Goal: Information Seeking & Learning: Learn about a topic

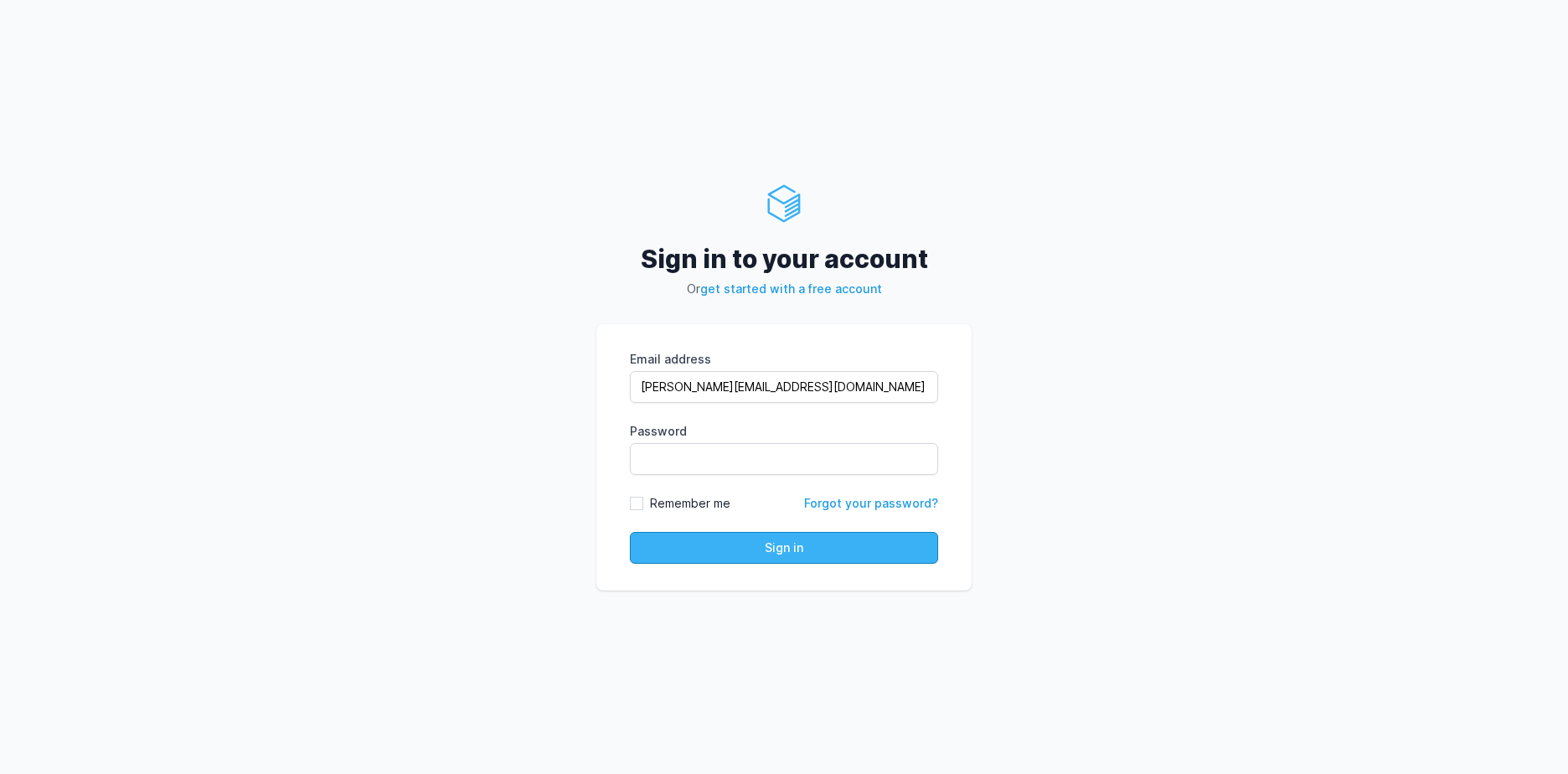
click at [784, 552] on button "Sign in" at bounding box center [784, 547] width 308 height 32
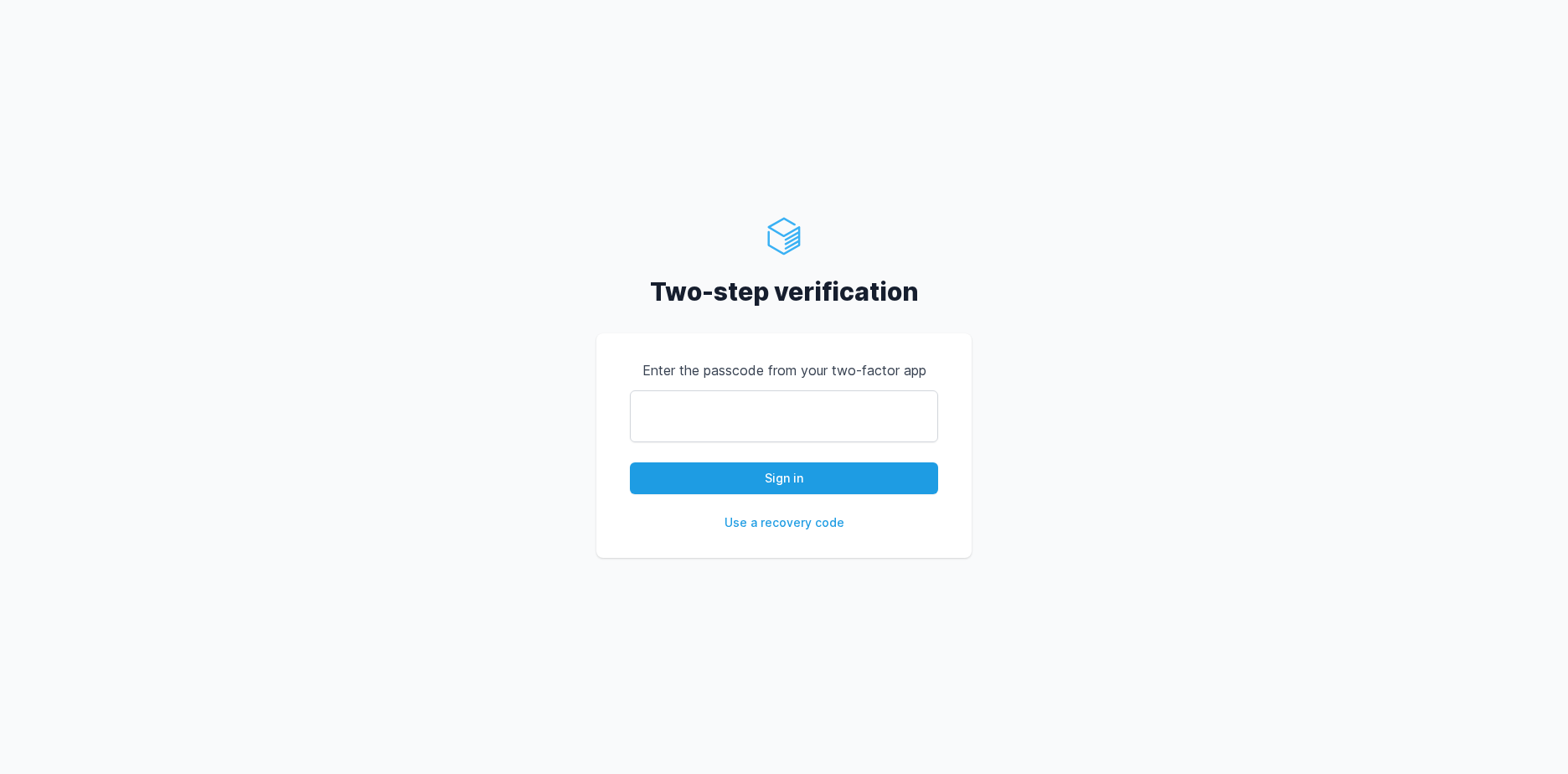
click at [802, 399] on input "text" at bounding box center [784, 416] width 308 height 52
type input "431147"
click at [630, 462] on button "Sign in" at bounding box center [784, 478] width 308 height 32
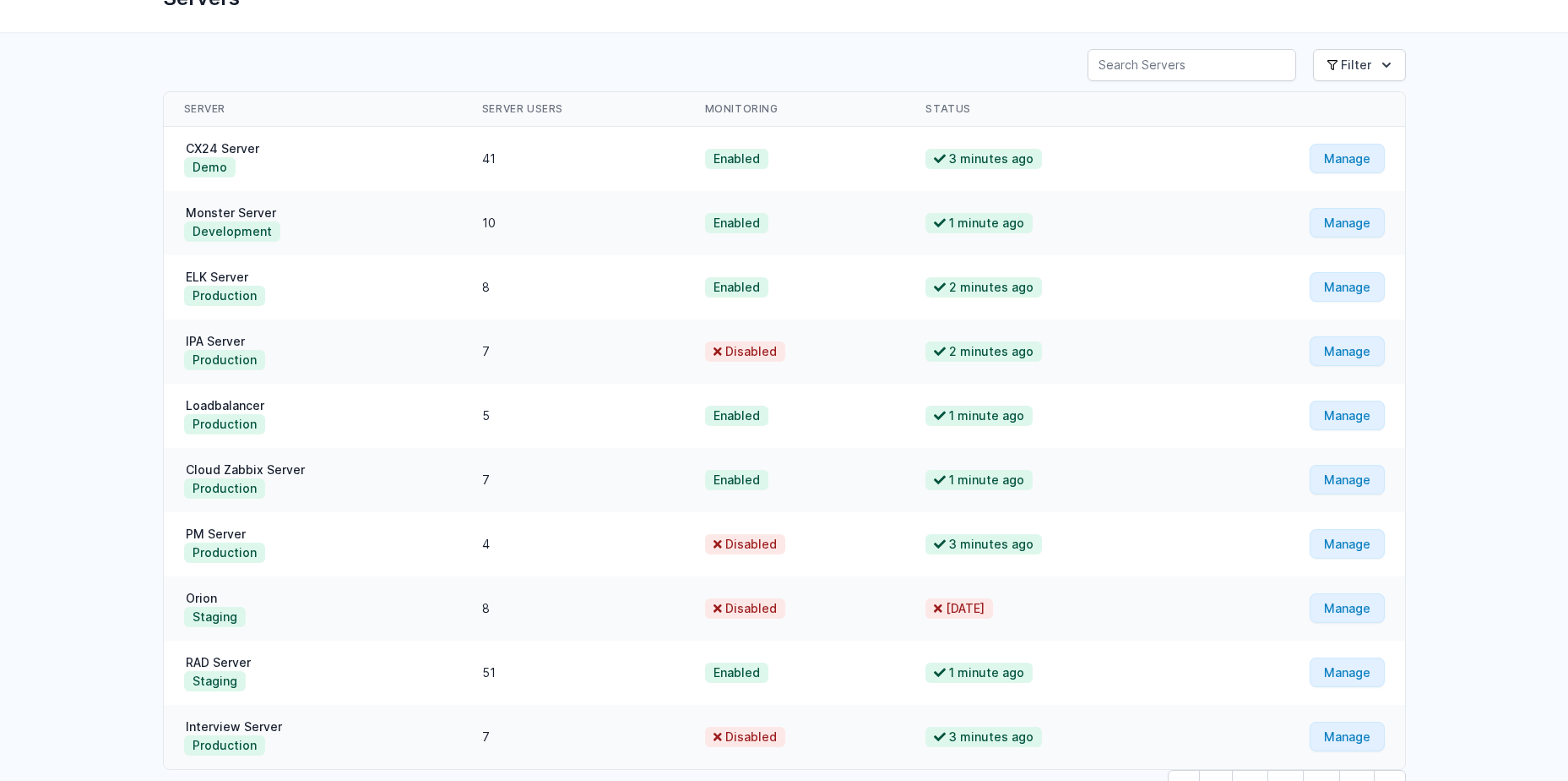
scroll to position [195, 0]
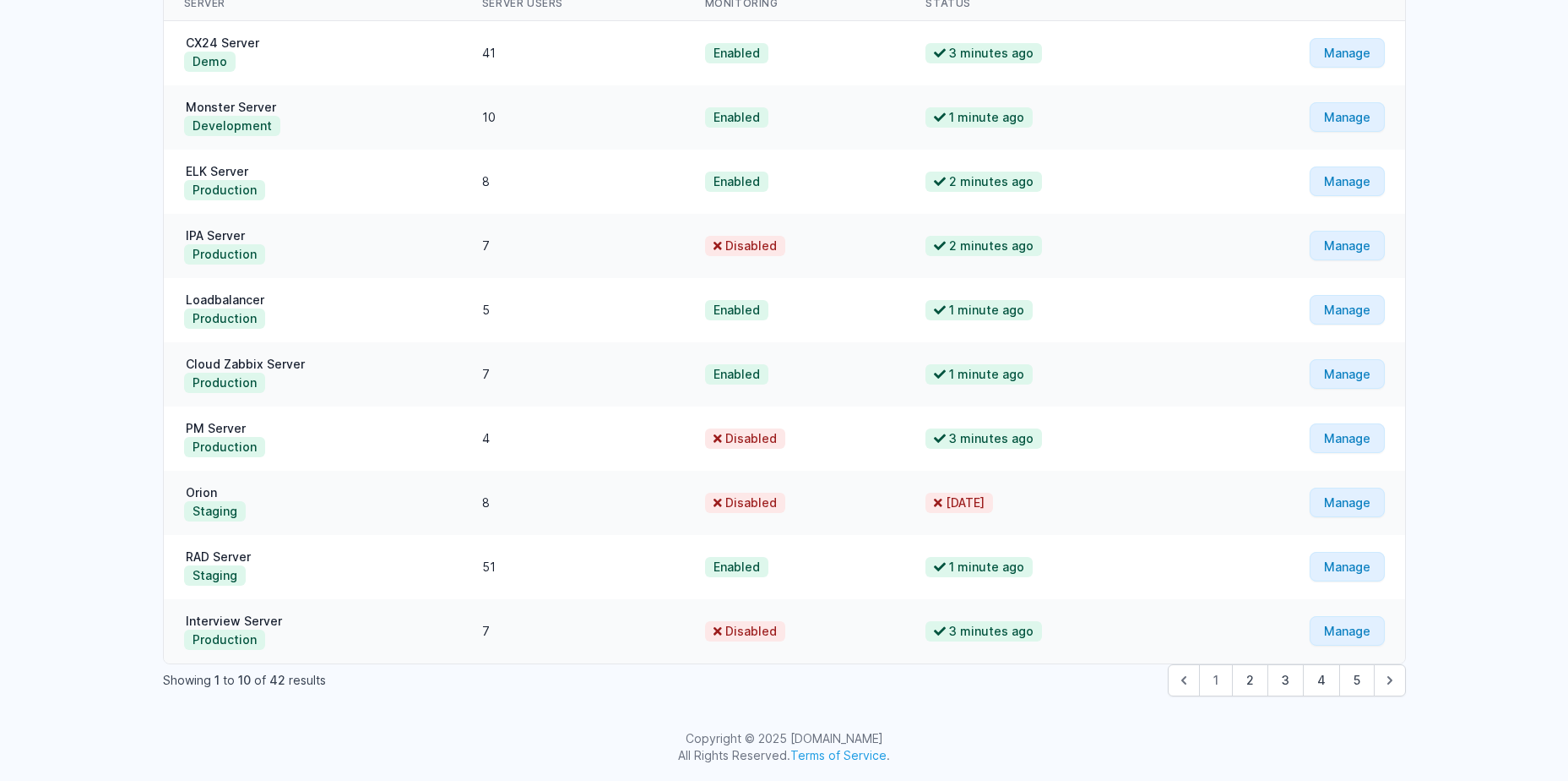
click at [1535, 422] on div "Servers SSH Keys Need Help? Show Notifications Notifications" at bounding box center [784, 293] width 1568 height 976
click at [1255, 686] on button "2" at bounding box center [1250, 680] width 36 height 32
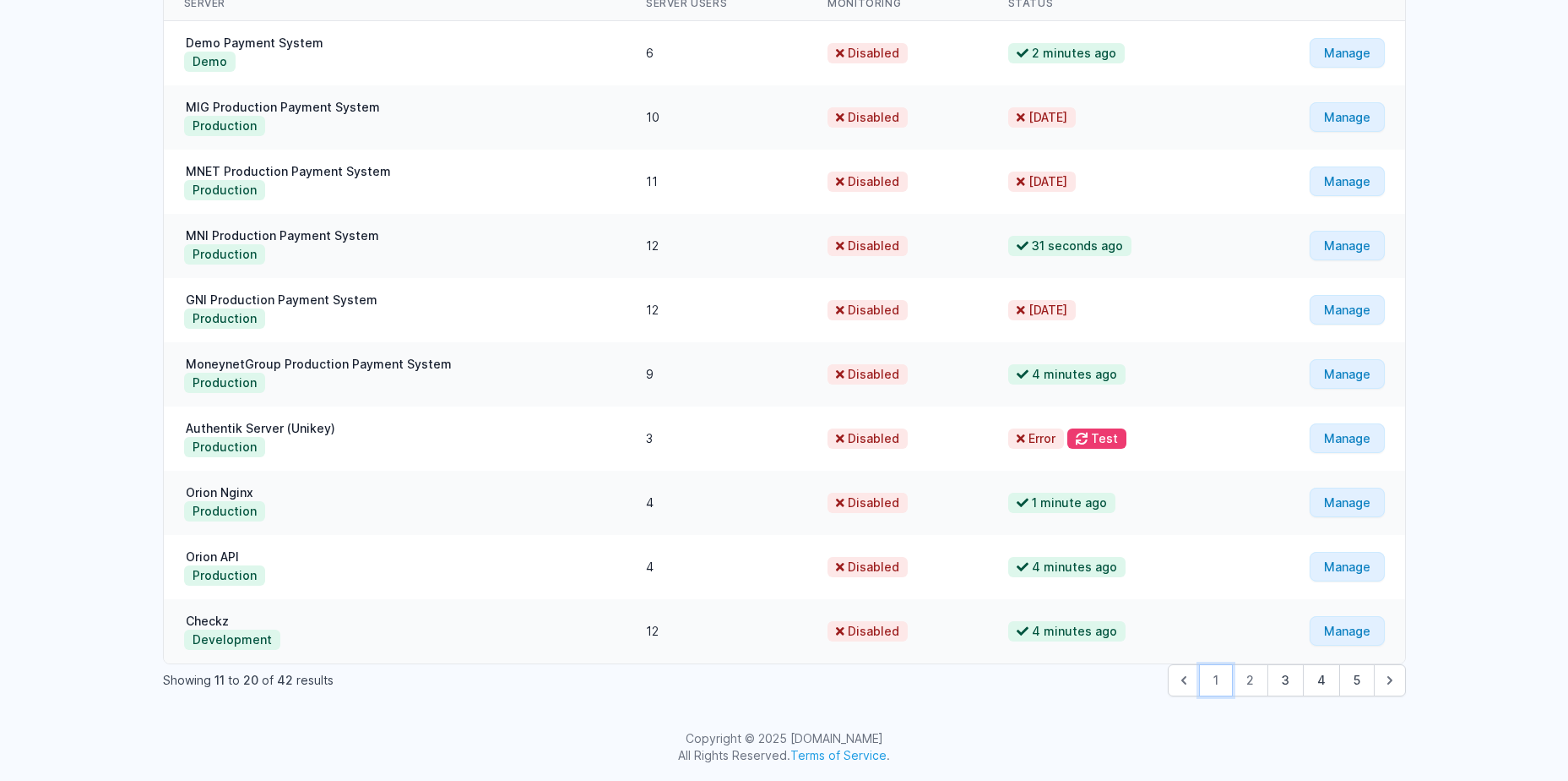
click at [1209, 685] on button "1" at bounding box center [1216, 680] width 34 height 32
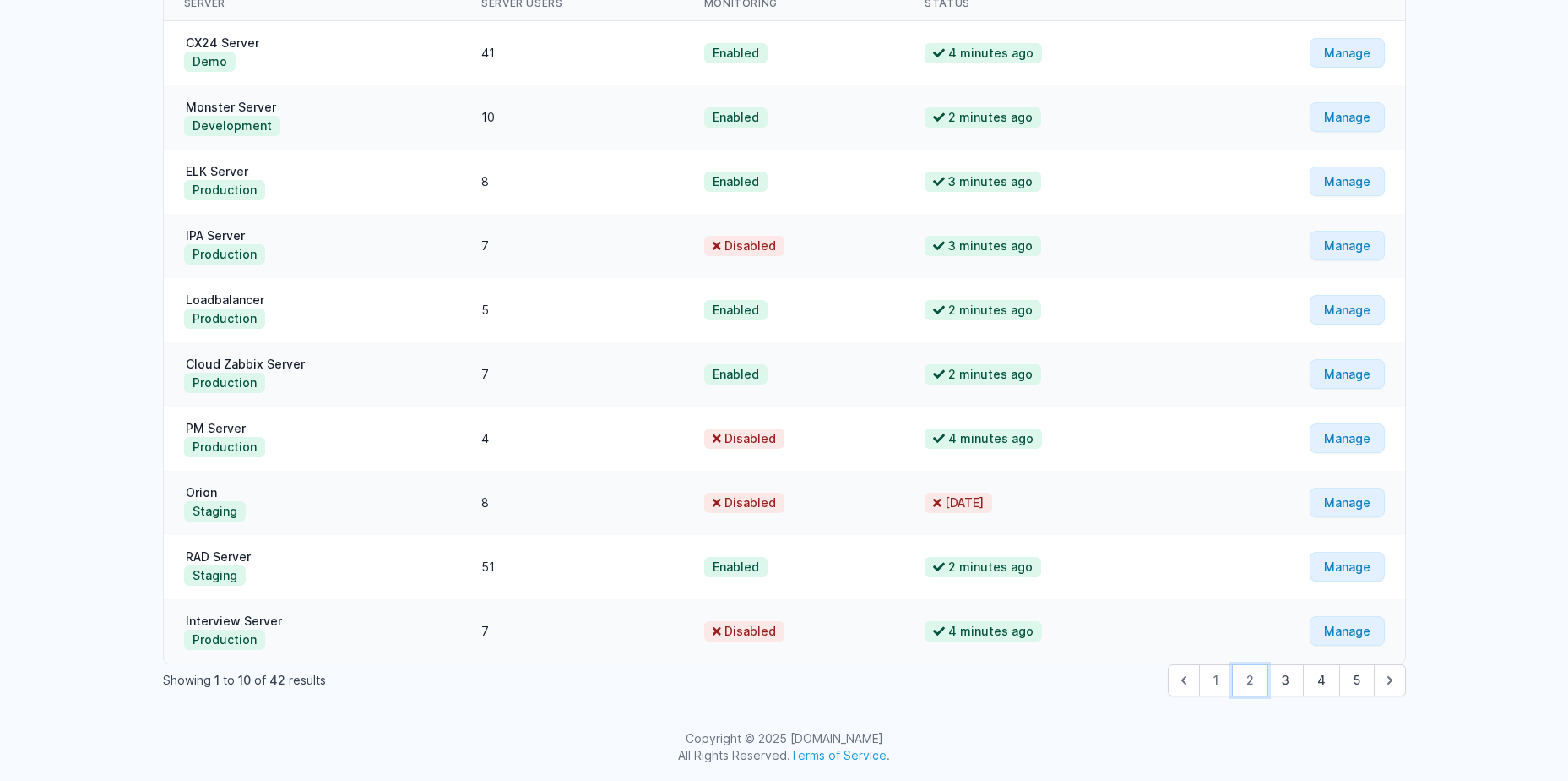
click at [1252, 676] on button "2" at bounding box center [1250, 680] width 36 height 32
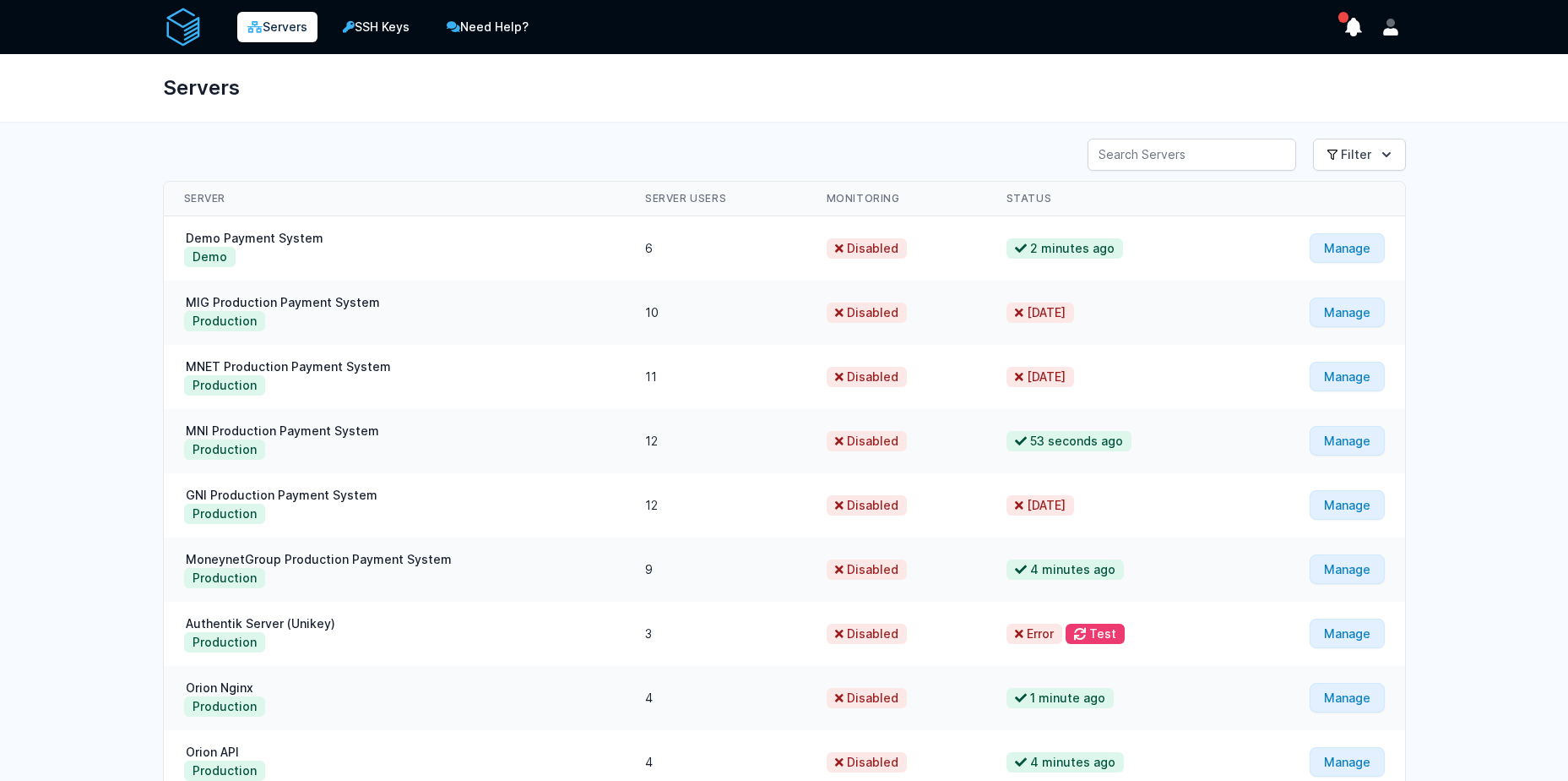
drag, startPoint x: 1017, startPoint y: 314, endPoint x: 1125, endPoint y: 312, distance: 108.0
click at [1125, 312] on td "9 months ago" at bounding box center [1110, 313] width 247 height 64
drag, startPoint x: 1125, startPoint y: 312, endPoint x: 1354, endPoint y: 155, distance: 277.7
click at [1354, 155] on button "Filter" at bounding box center [1360, 154] width 93 height 32
click at [1086, 117] on div "Servers" at bounding box center [784, 88] width 1297 height 67
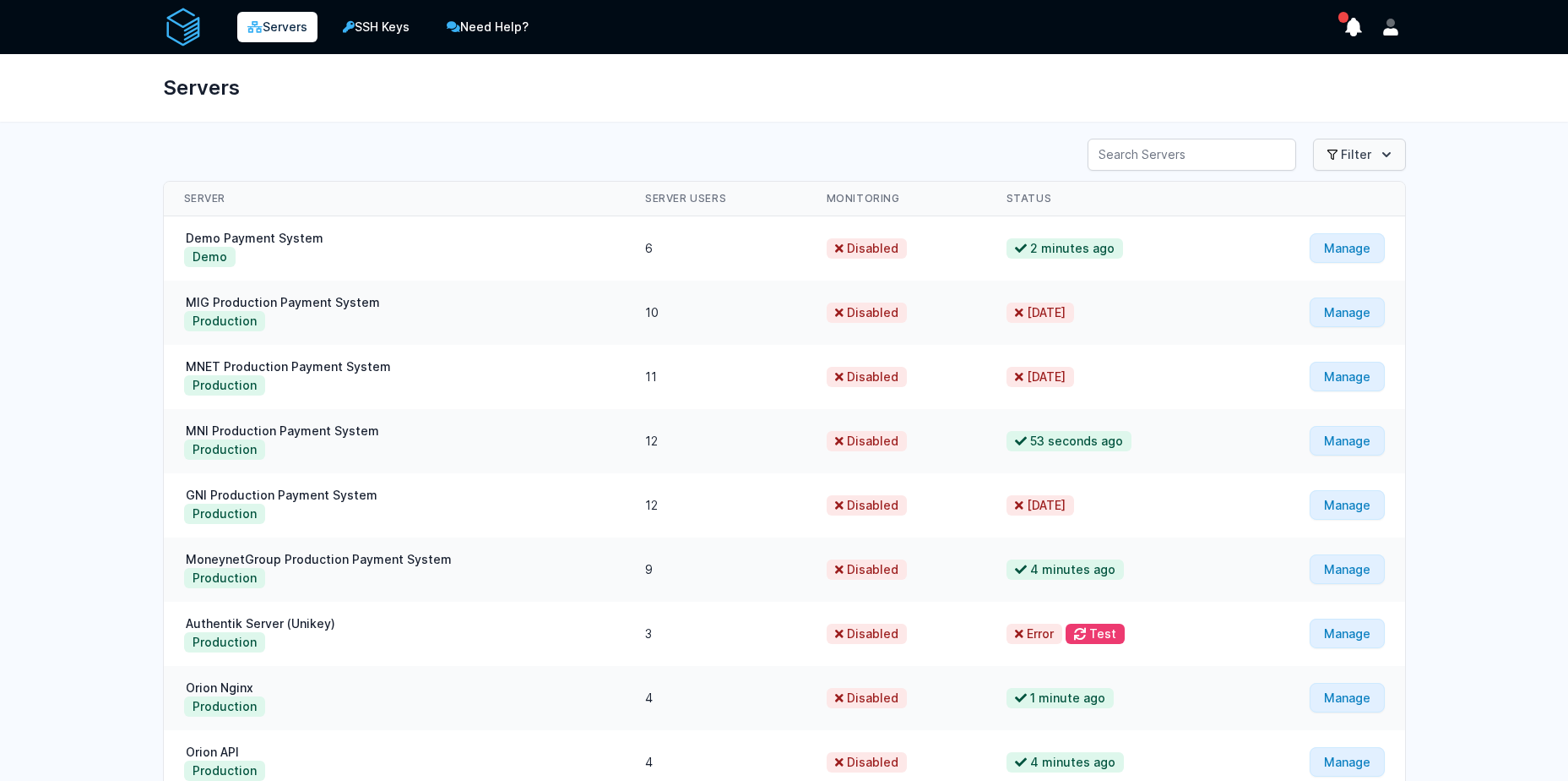
click at [1352, 147] on button "Filter" at bounding box center [1360, 154] width 93 height 32
click at [1014, 99] on div "Servers" at bounding box center [784, 88] width 1297 height 67
click at [1357, 20] on icon "show notifications" at bounding box center [1353, 27] width 23 height 23
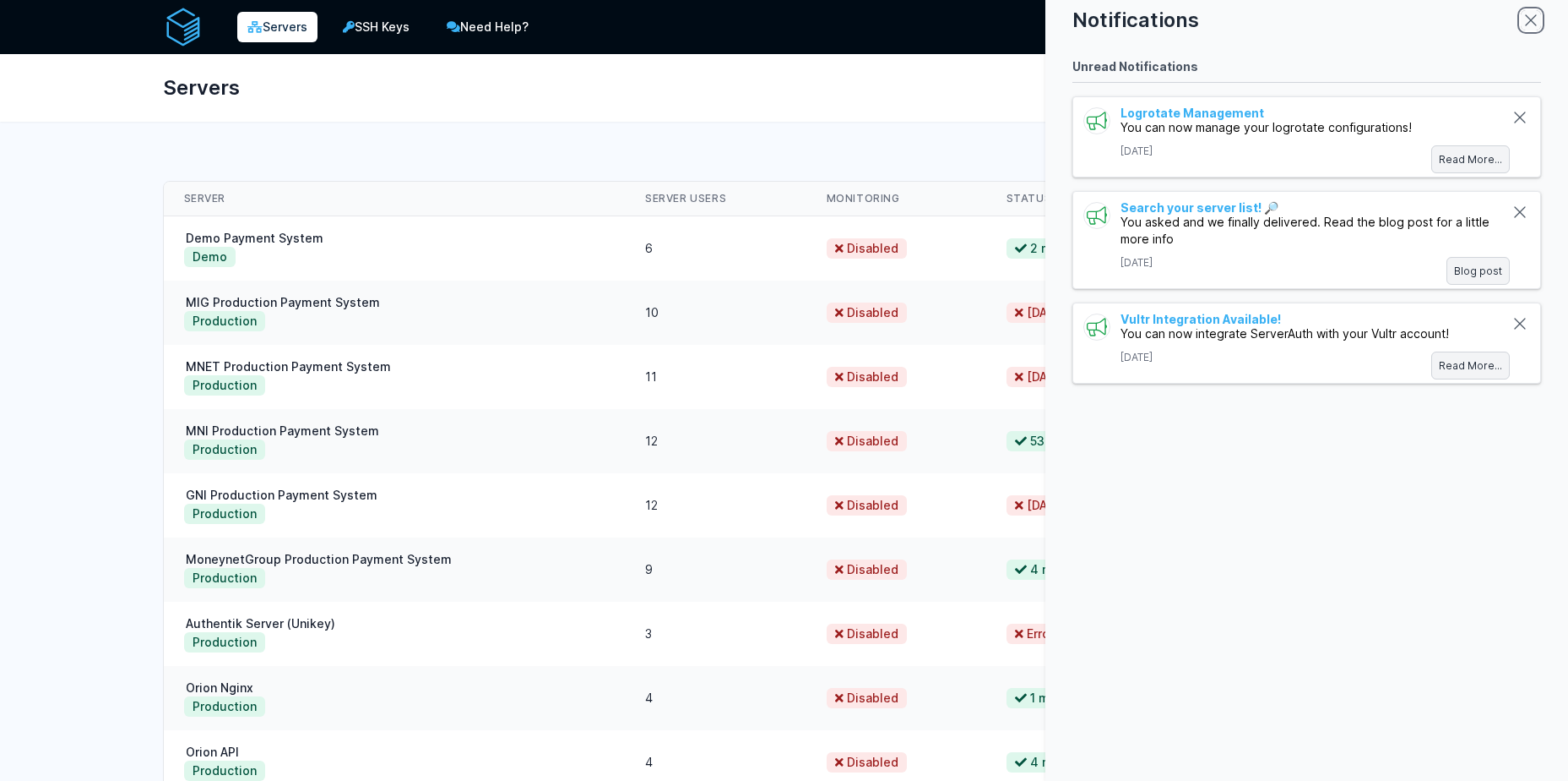
click at [1531, 20] on icon "close modal" at bounding box center [1532, 21] width 10 height 10
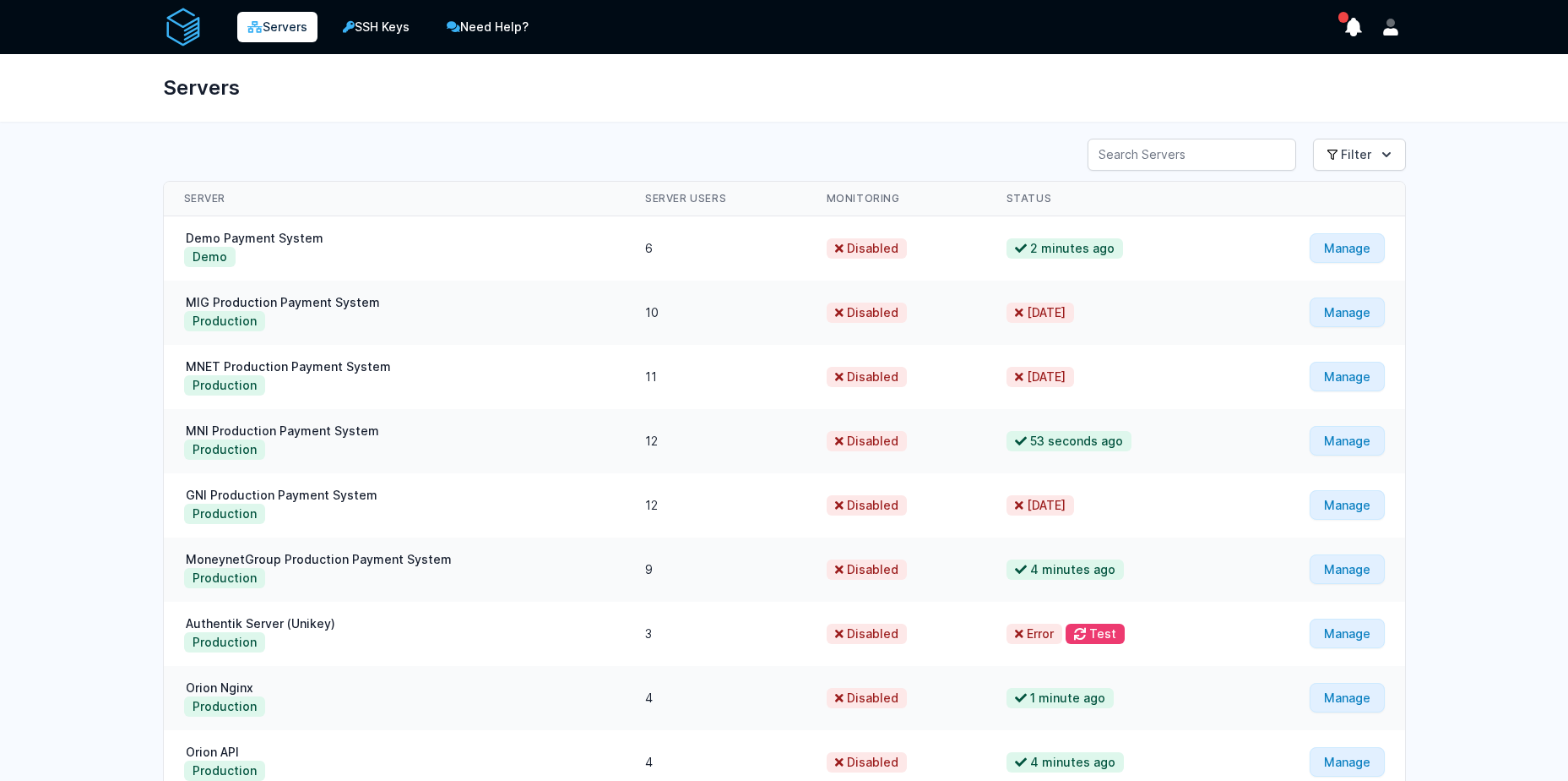
click at [1130, 98] on div "Servers" at bounding box center [784, 88] width 1297 height 67
drag, startPoint x: 1012, startPoint y: 252, endPoint x: 1151, endPoint y: 233, distance: 140.3
click at [1151, 233] on td "2 minutes ago" at bounding box center [1110, 248] width 247 height 65
click at [965, 88] on div "Servers" at bounding box center [784, 88] width 1297 height 67
drag, startPoint x: 1014, startPoint y: 443, endPoint x: 1136, endPoint y: 434, distance: 122.3
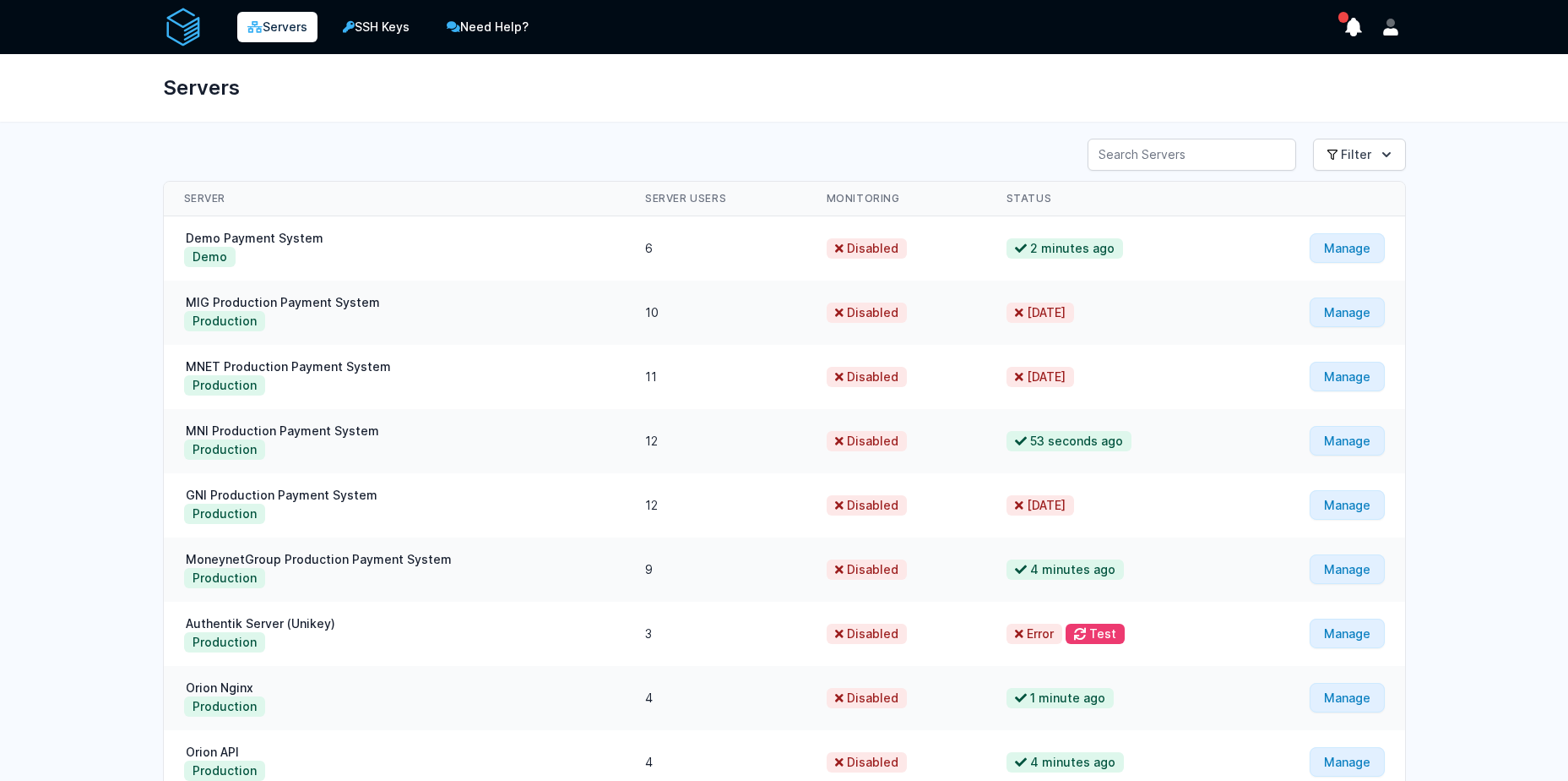
click at [1136, 434] on td "53 seconds ago" at bounding box center [1110, 441] width 247 height 64
drag, startPoint x: 1136, startPoint y: 434, endPoint x: 1156, endPoint y: 244, distance: 191.0
click at [1156, 244] on td "2 minutes ago" at bounding box center [1110, 248] width 247 height 65
click at [1018, 150] on div "Server Search Filter View All Development" at bounding box center [785, 154] width 1243 height 32
click at [290, 15] on link "Servers" at bounding box center [277, 27] width 80 height 30
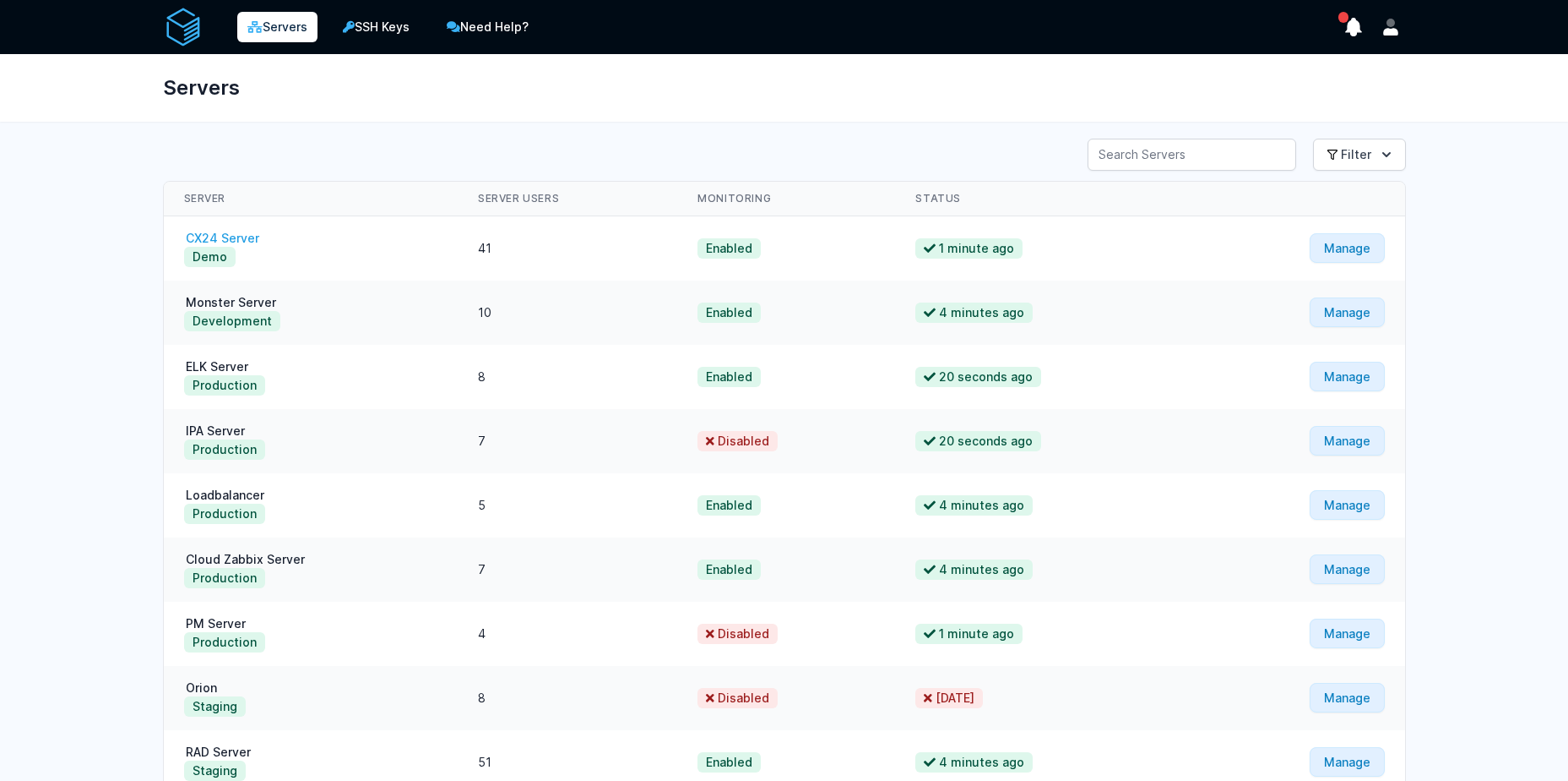
click at [252, 234] on link "CX24 Server" at bounding box center [222, 238] width 77 height 15
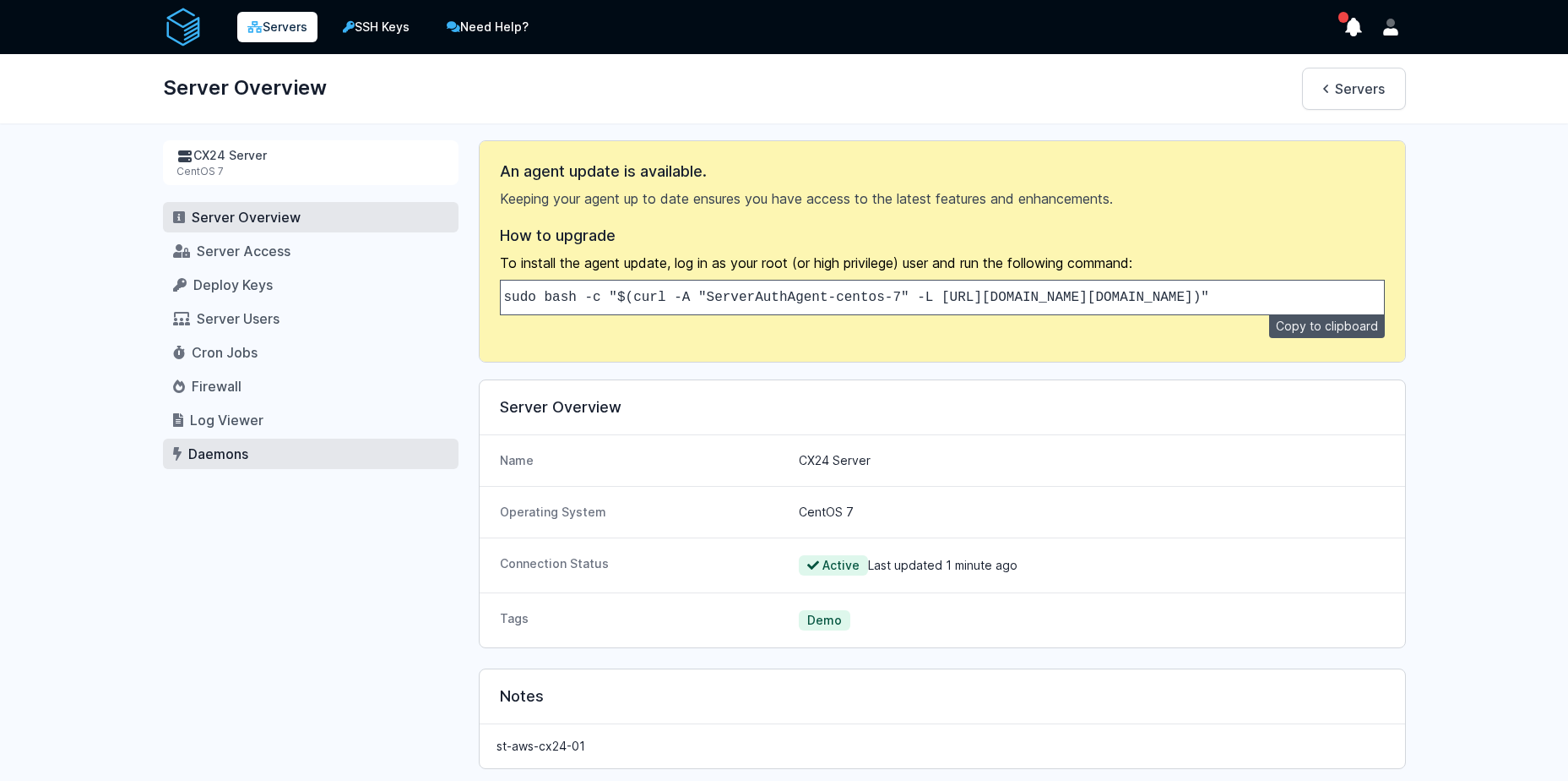
click at [213, 460] on span "Daemons" at bounding box center [218, 454] width 60 height 17
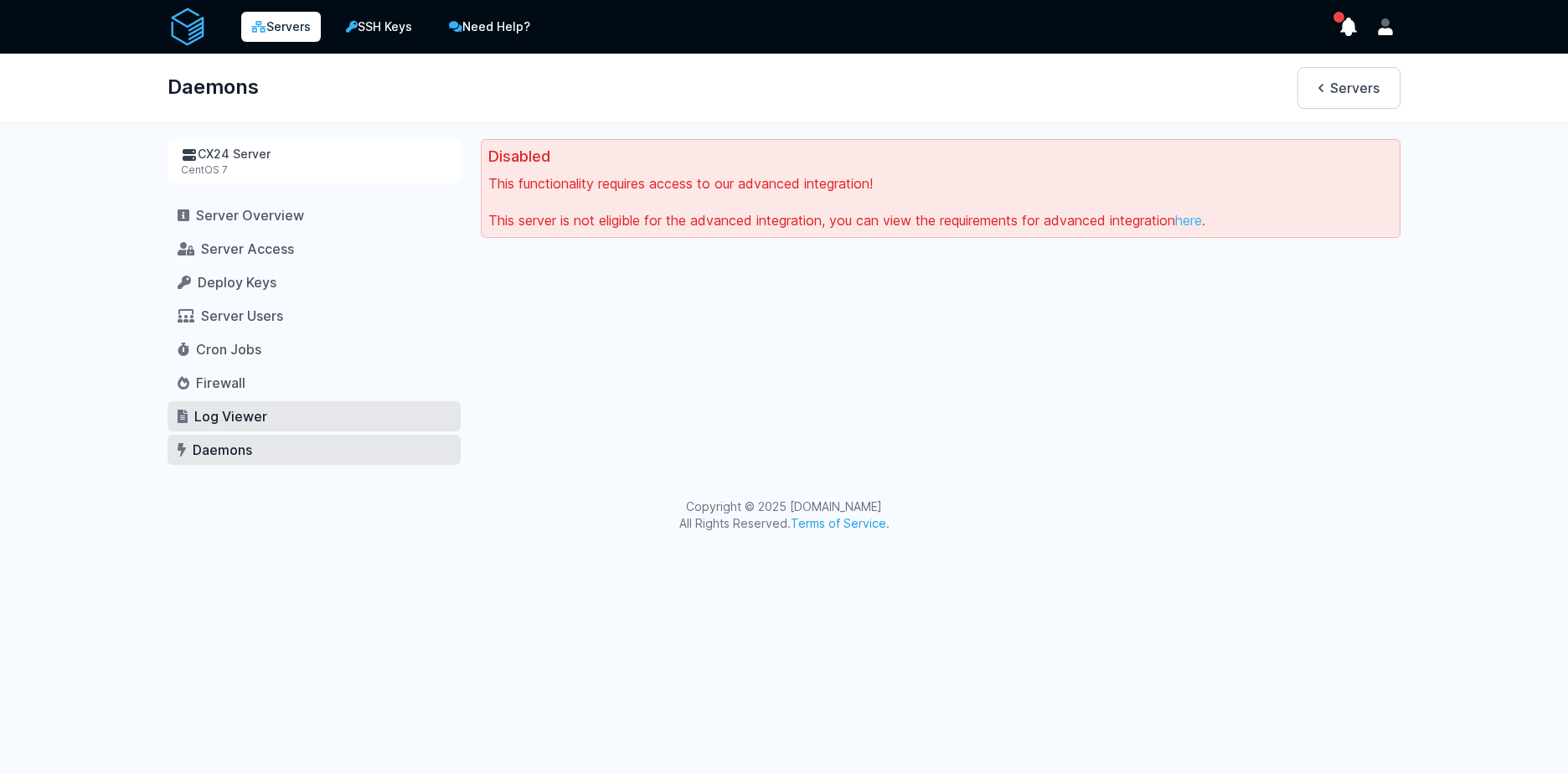
click at [214, 427] on link "Log Viewer" at bounding box center [314, 416] width 293 height 30
click at [246, 426] on link "Log Viewer" at bounding box center [314, 416] width 293 height 30
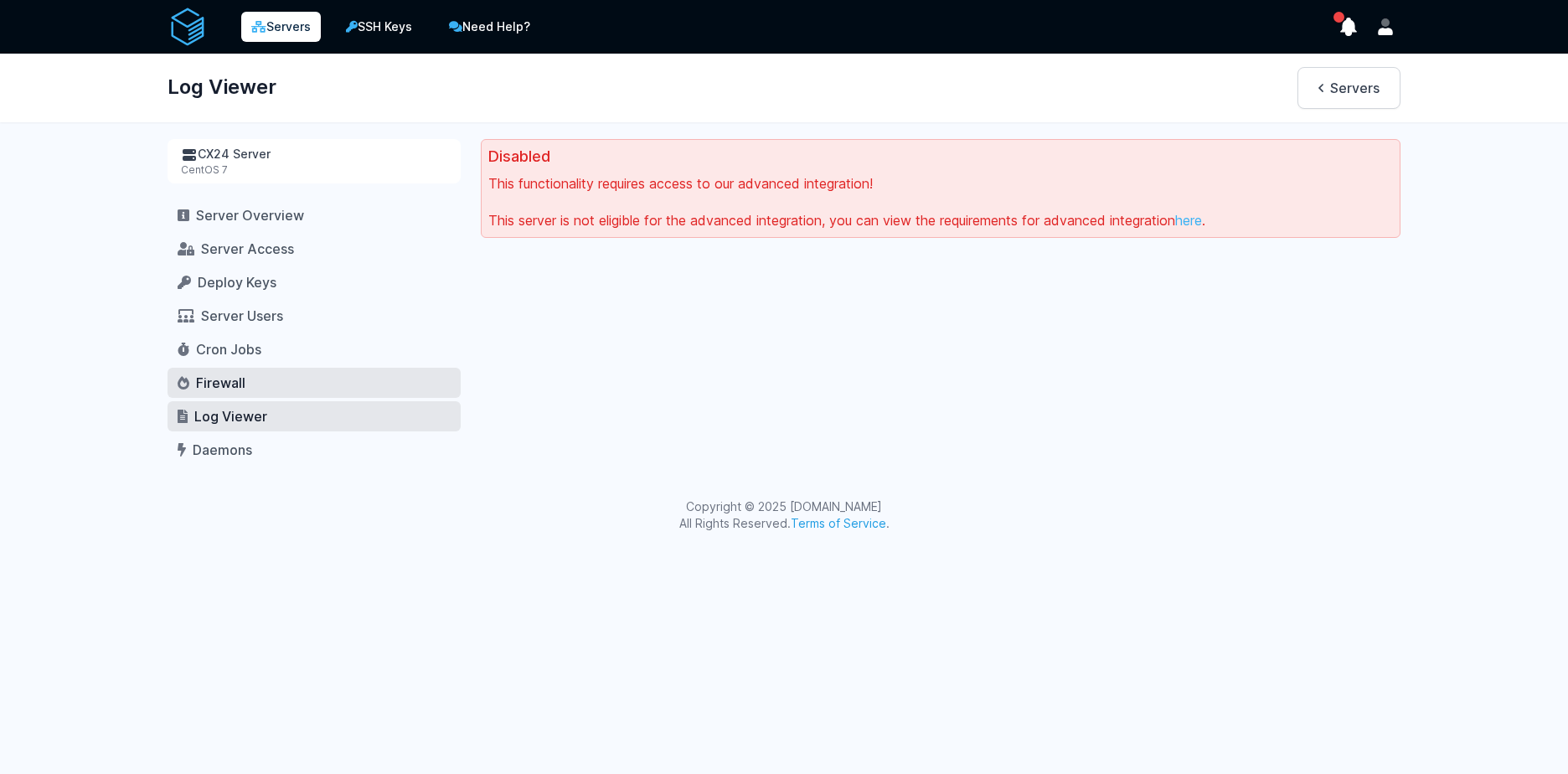
click at [212, 384] on span "Firewall" at bounding box center [221, 383] width 50 height 17
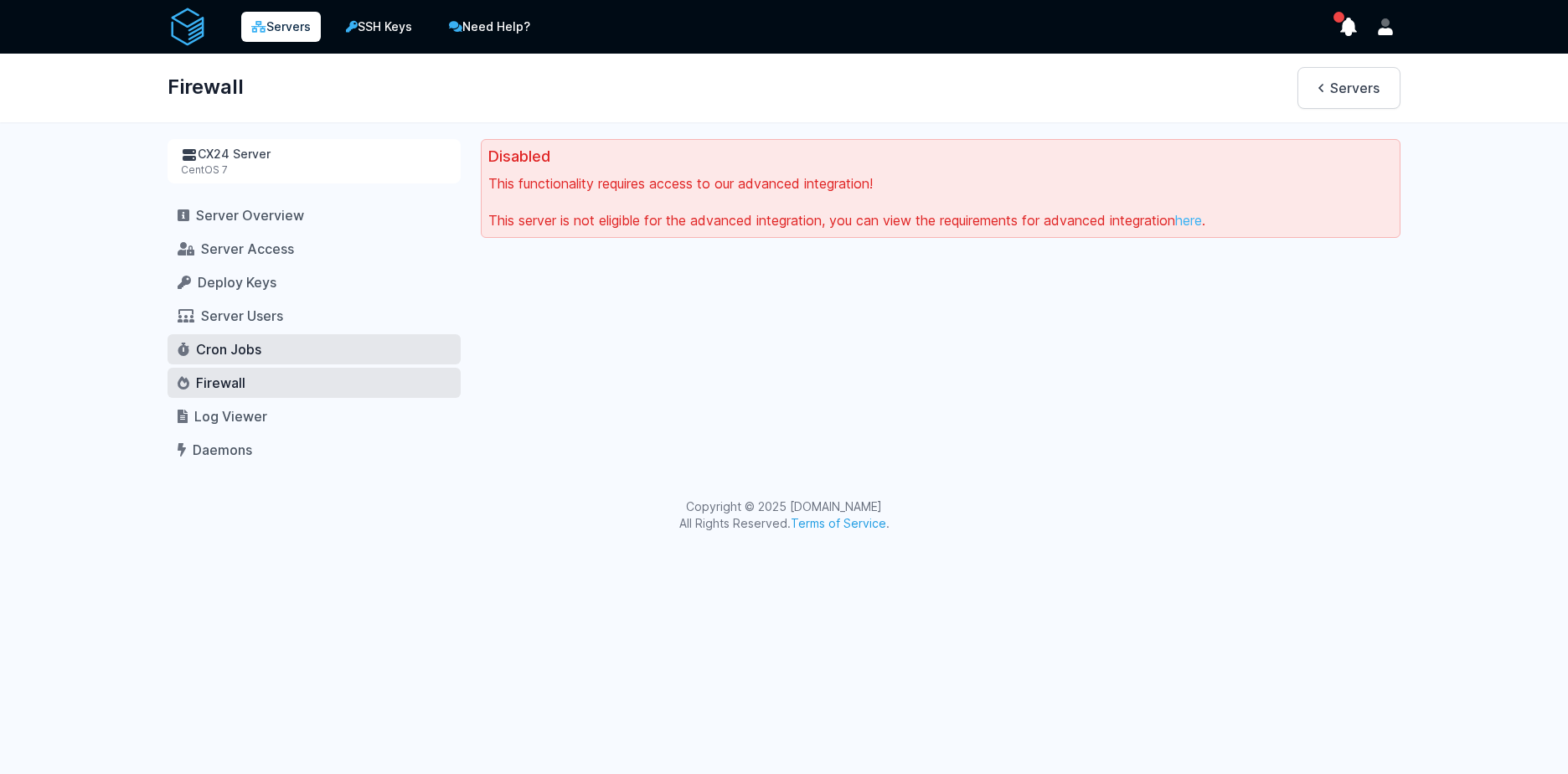
click at [217, 342] on span "Cron Jobs" at bounding box center [229, 349] width 65 height 17
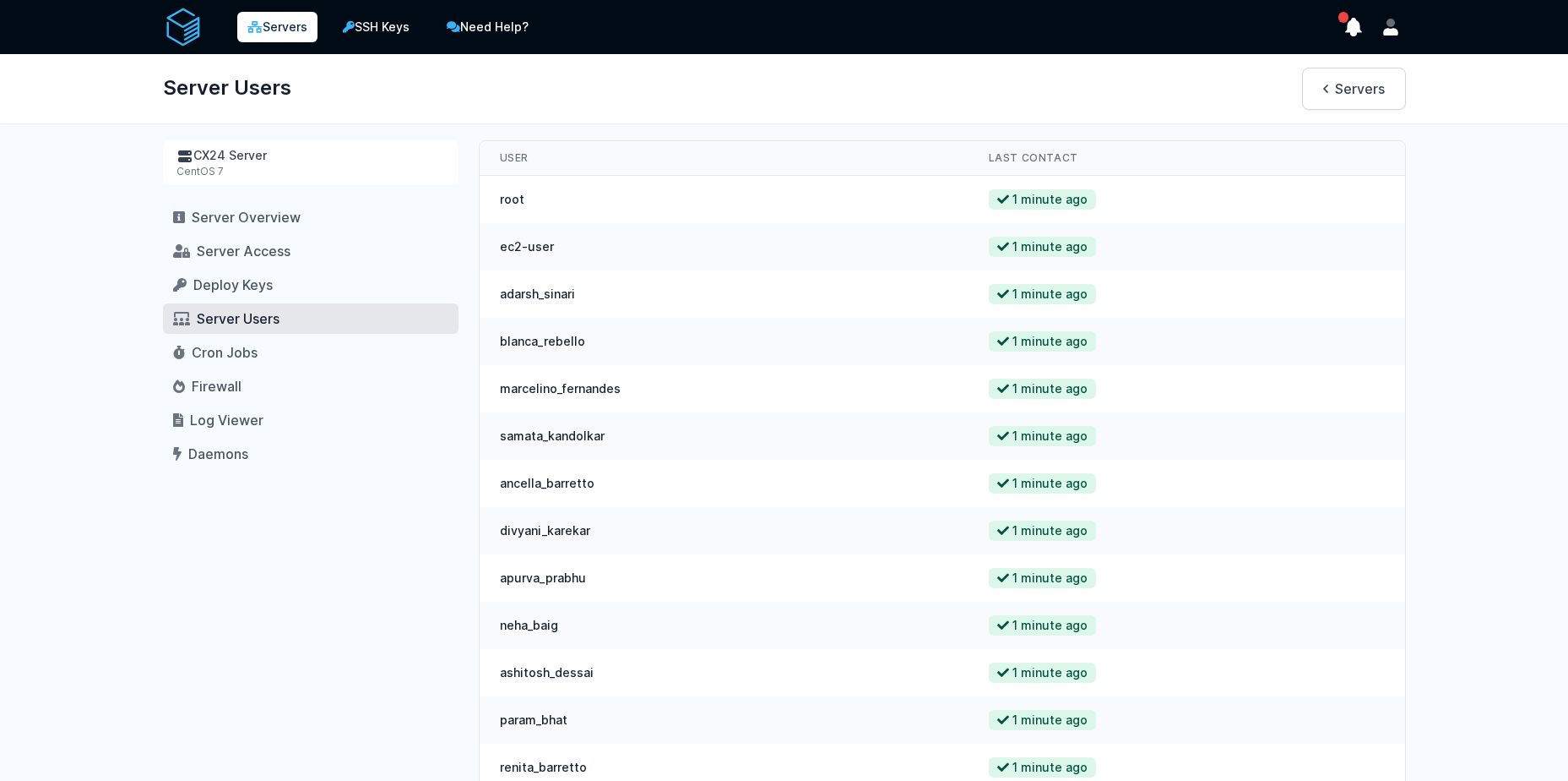
click at [282, 39] on link "Servers" at bounding box center [277, 27] width 80 height 30
click at [1309, 88] on link "Servers" at bounding box center [1354, 88] width 104 height 42
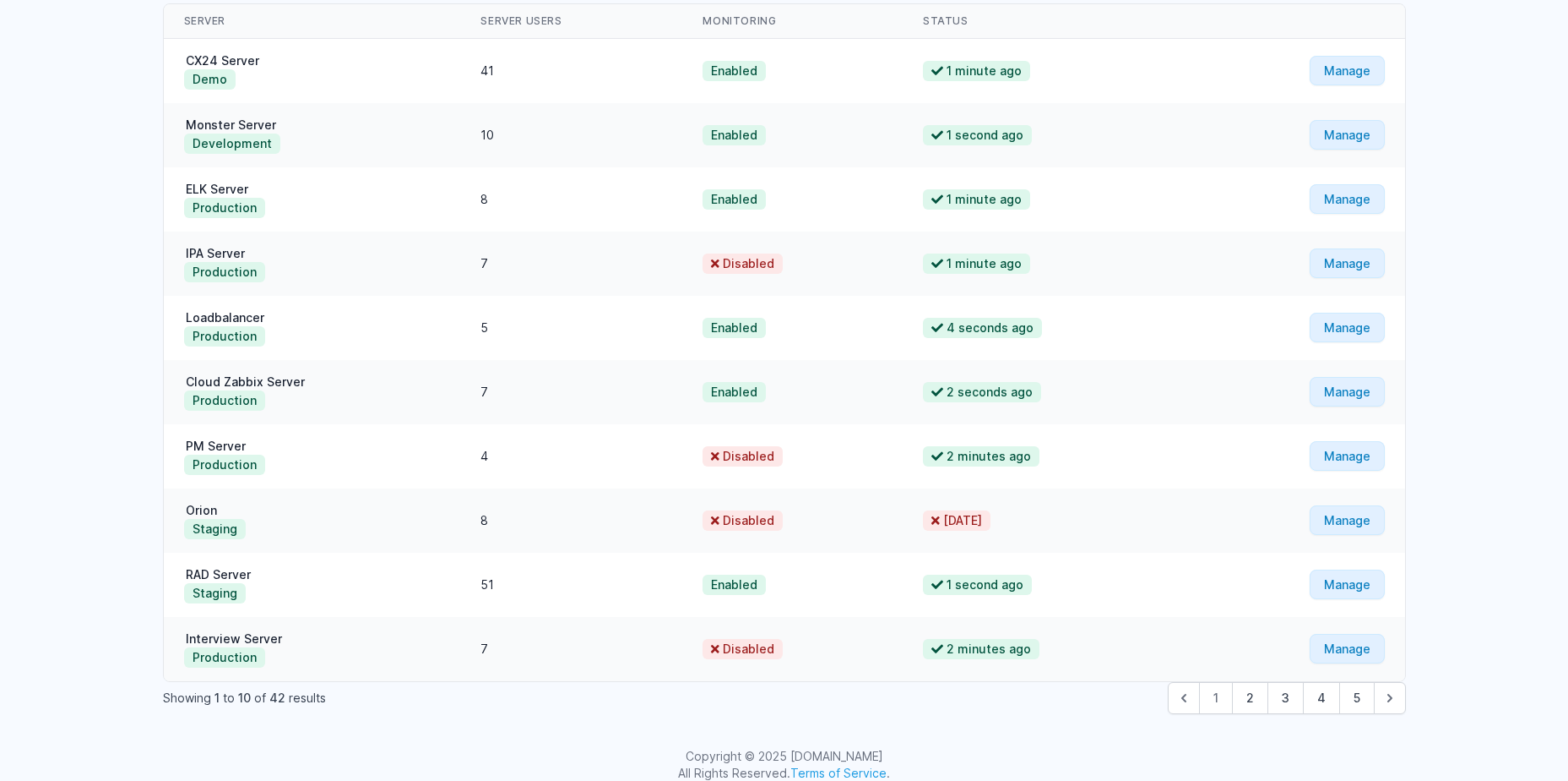
scroll to position [195, 0]
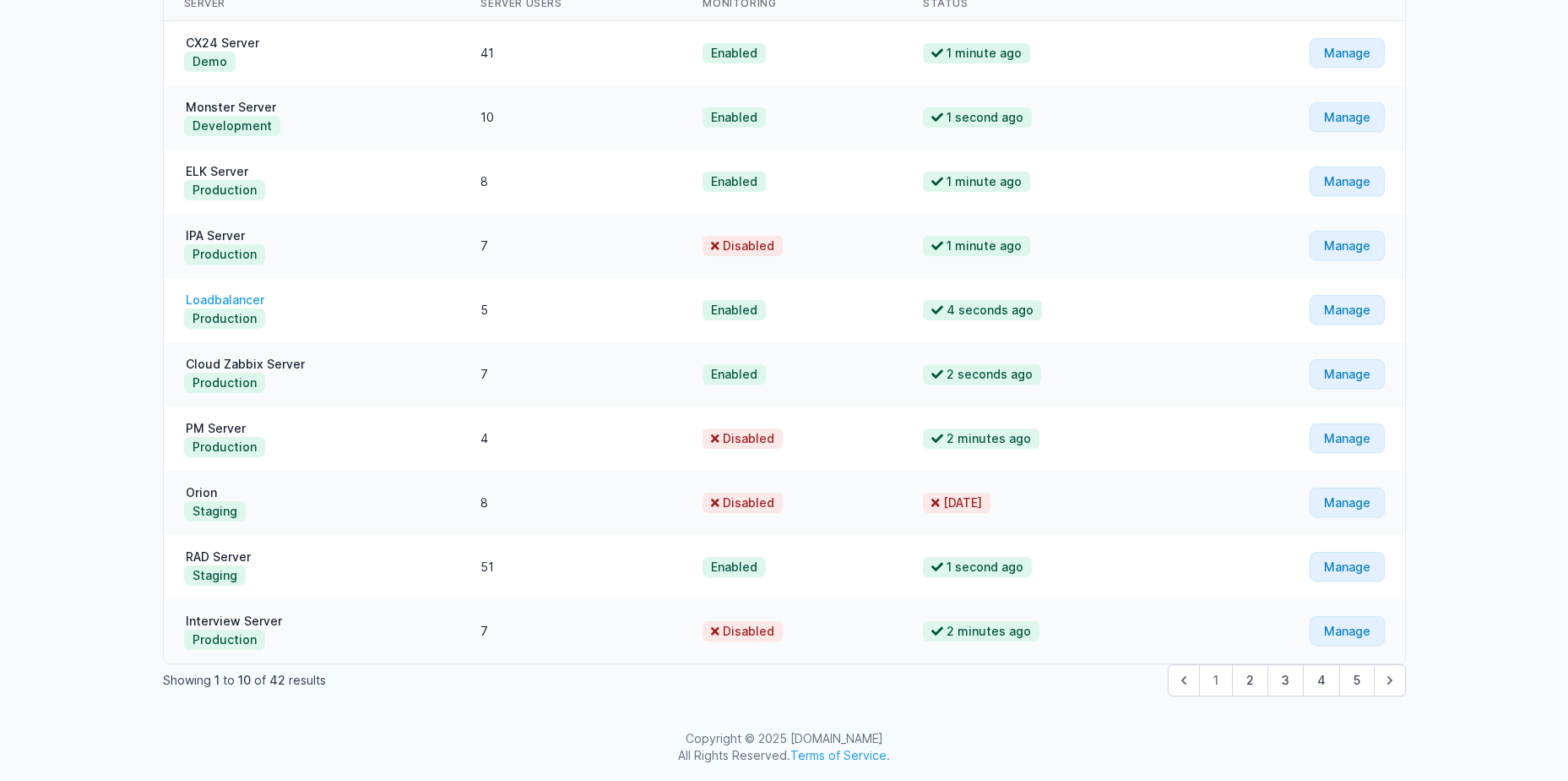
click at [237, 295] on link "Loadbalancer" at bounding box center [224, 299] width 82 height 15
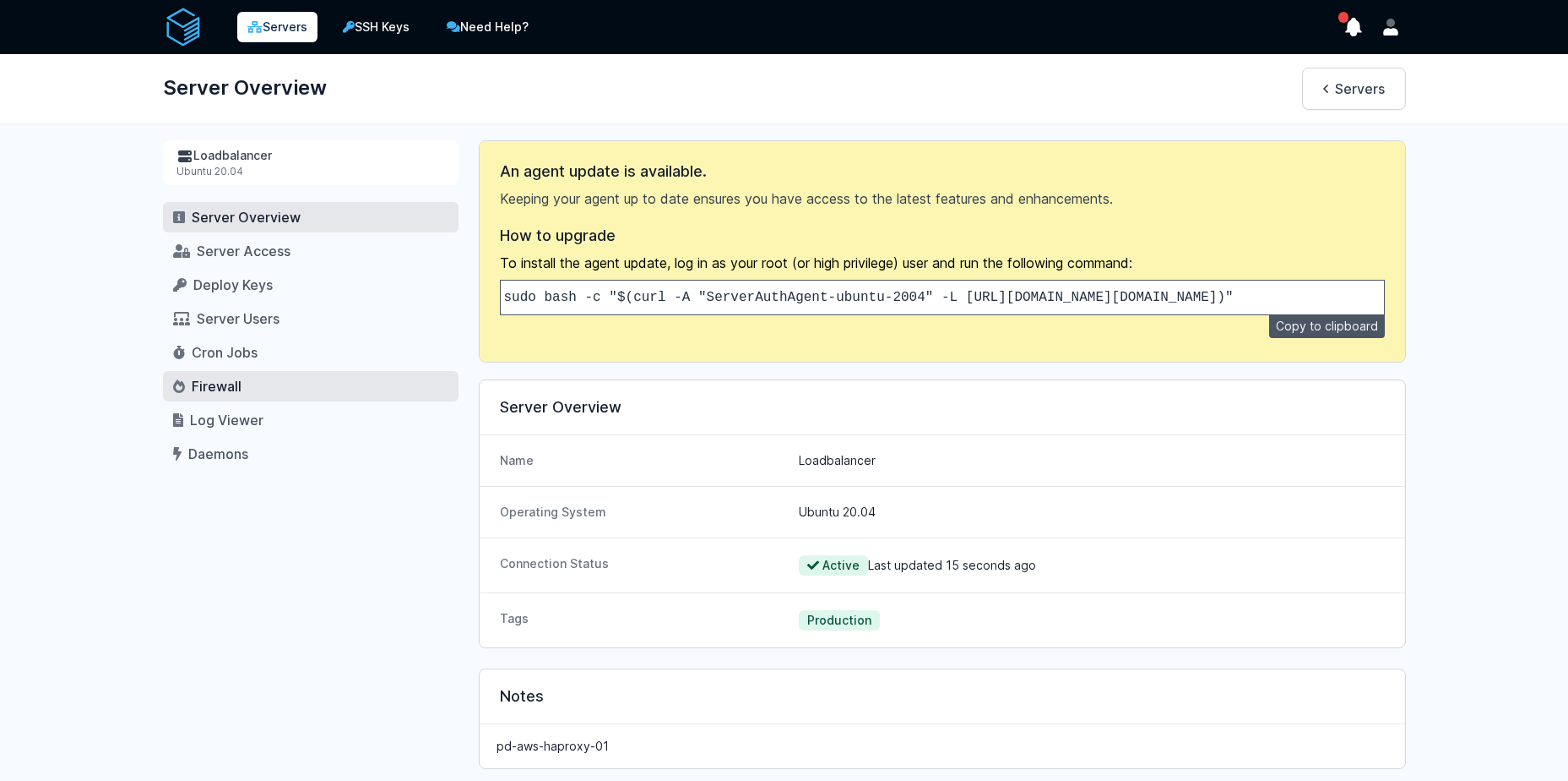
click at [234, 383] on span "Firewall" at bounding box center [217, 386] width 50 height 17
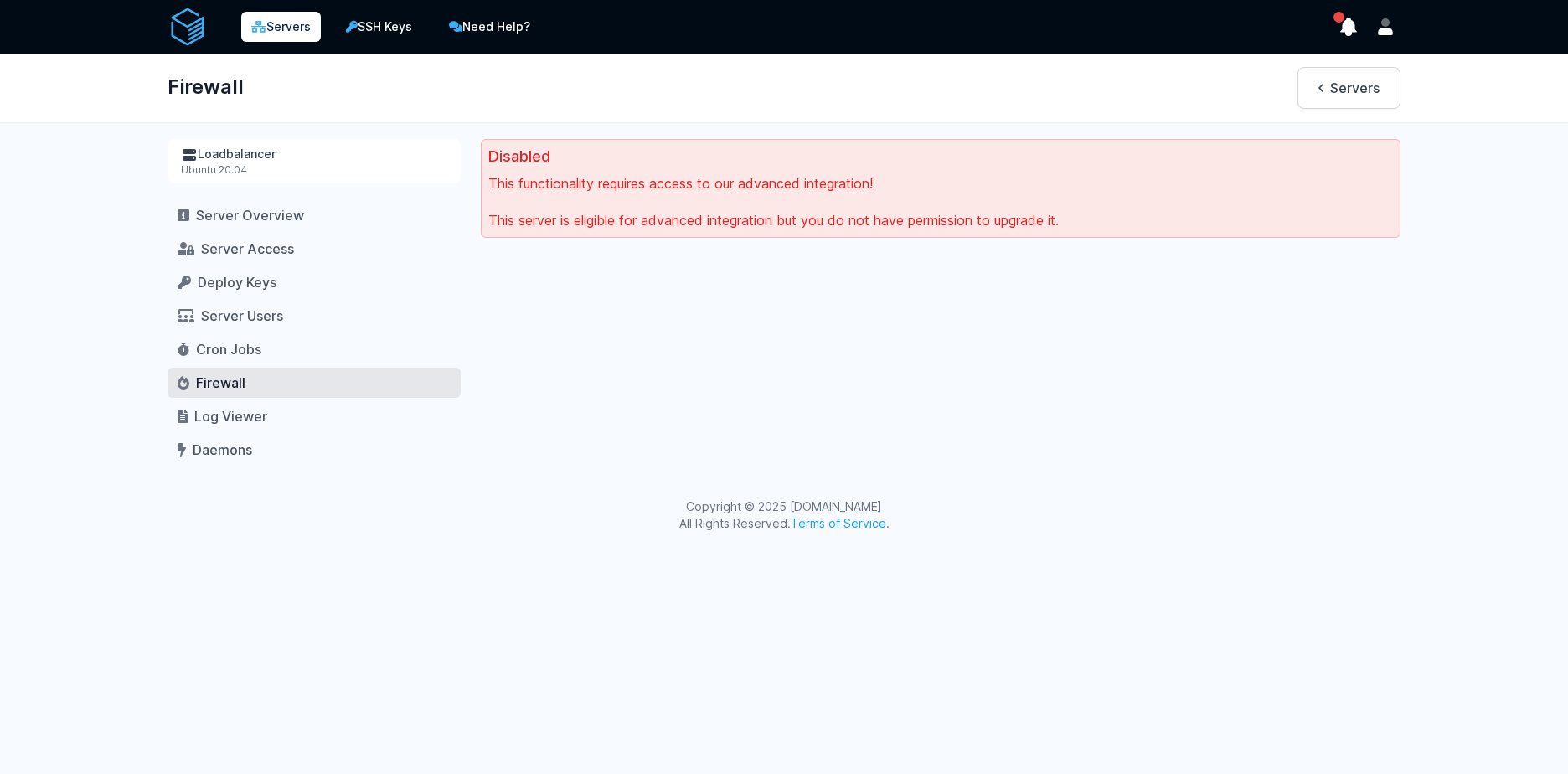
click at [265, 27] on icon at bounding box center [259, 27] width 15 height 12
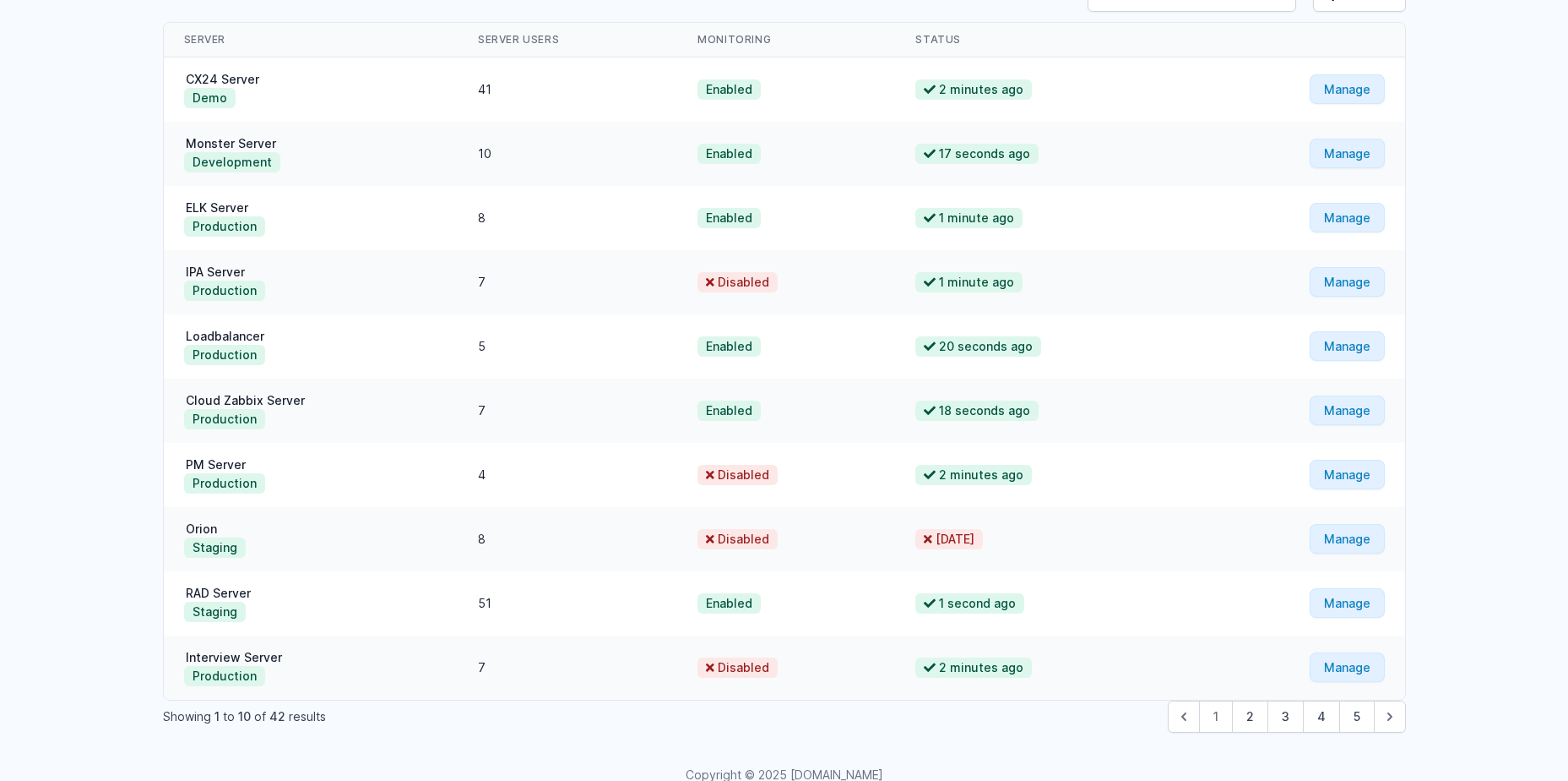
scroll to position [195, 0]
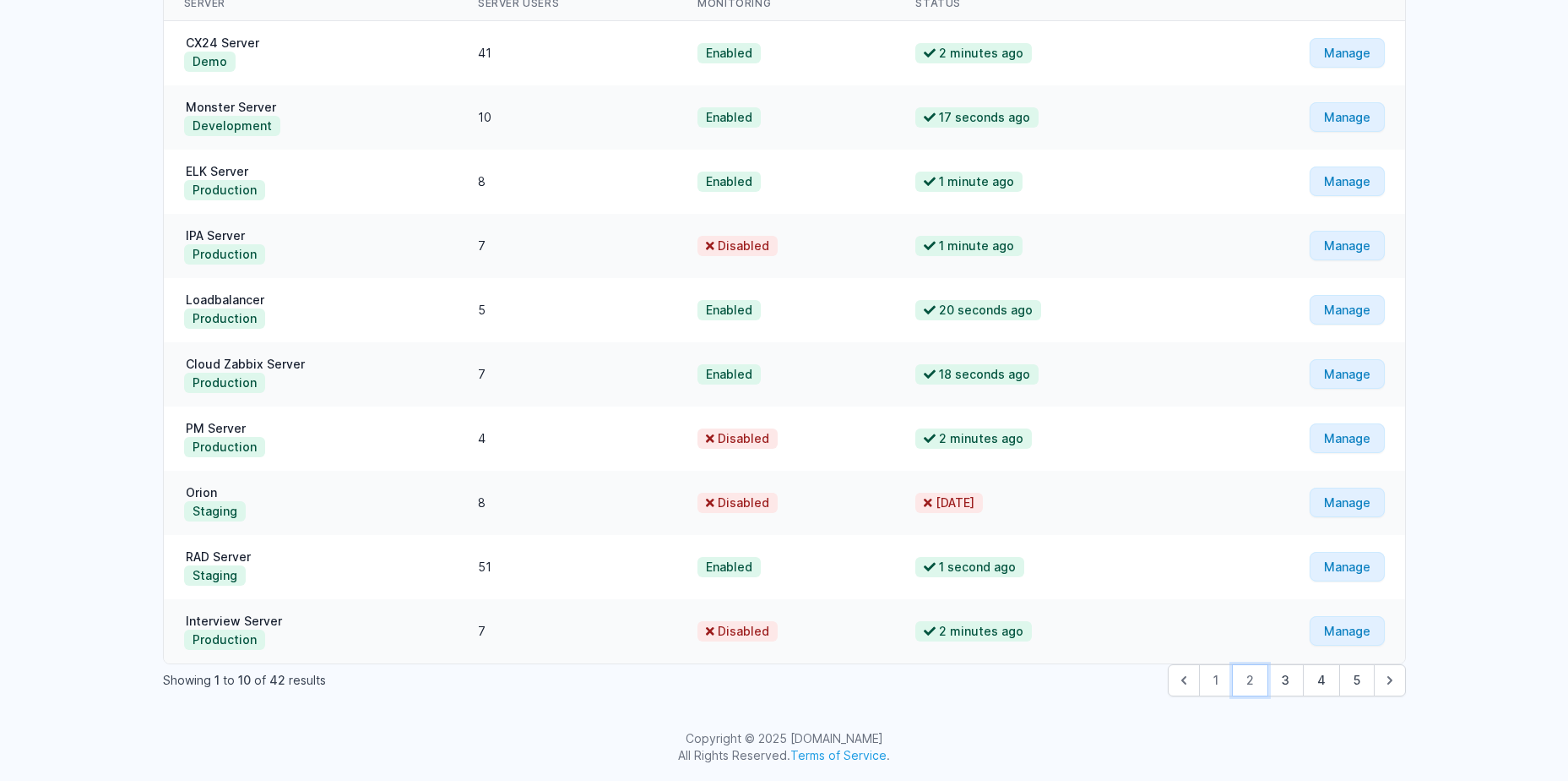
click at [1254, 685] on button "2" at bounding box center [1250, 680] width 36 height 32
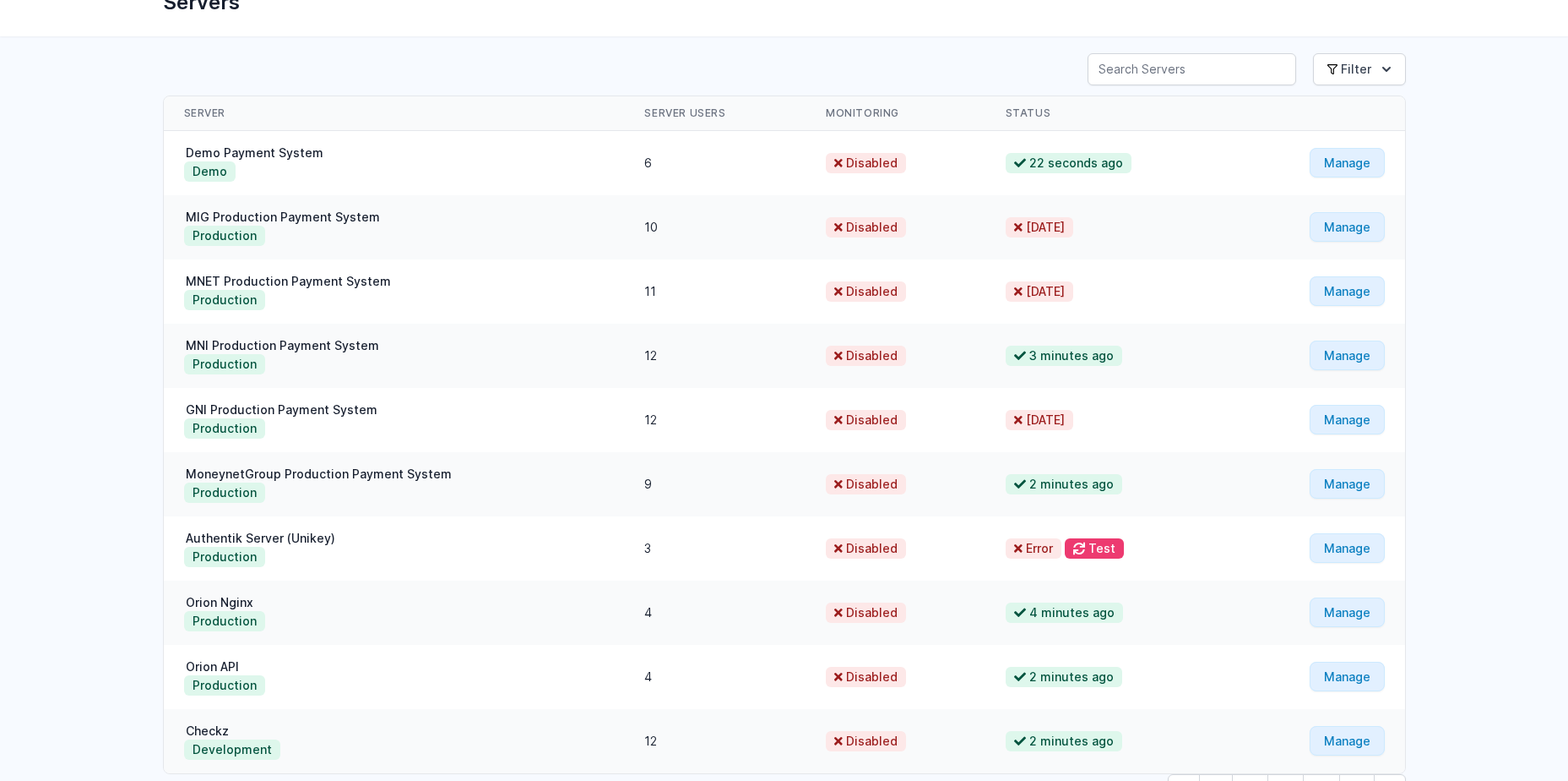
scroll to position [195, 0]
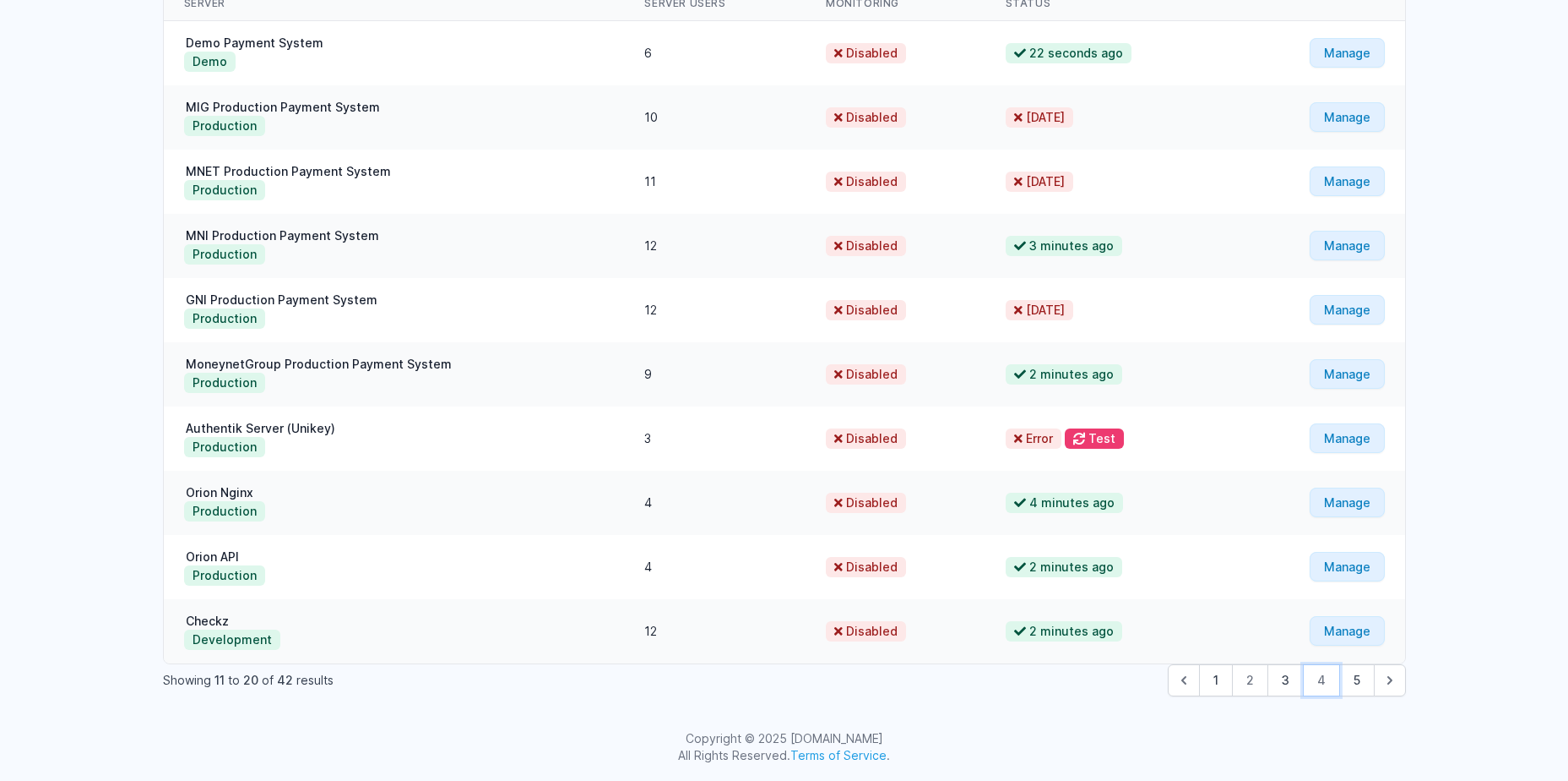
click at [1320, 681] on button "4" at bounding box center [1321, 680] width 37 height 32
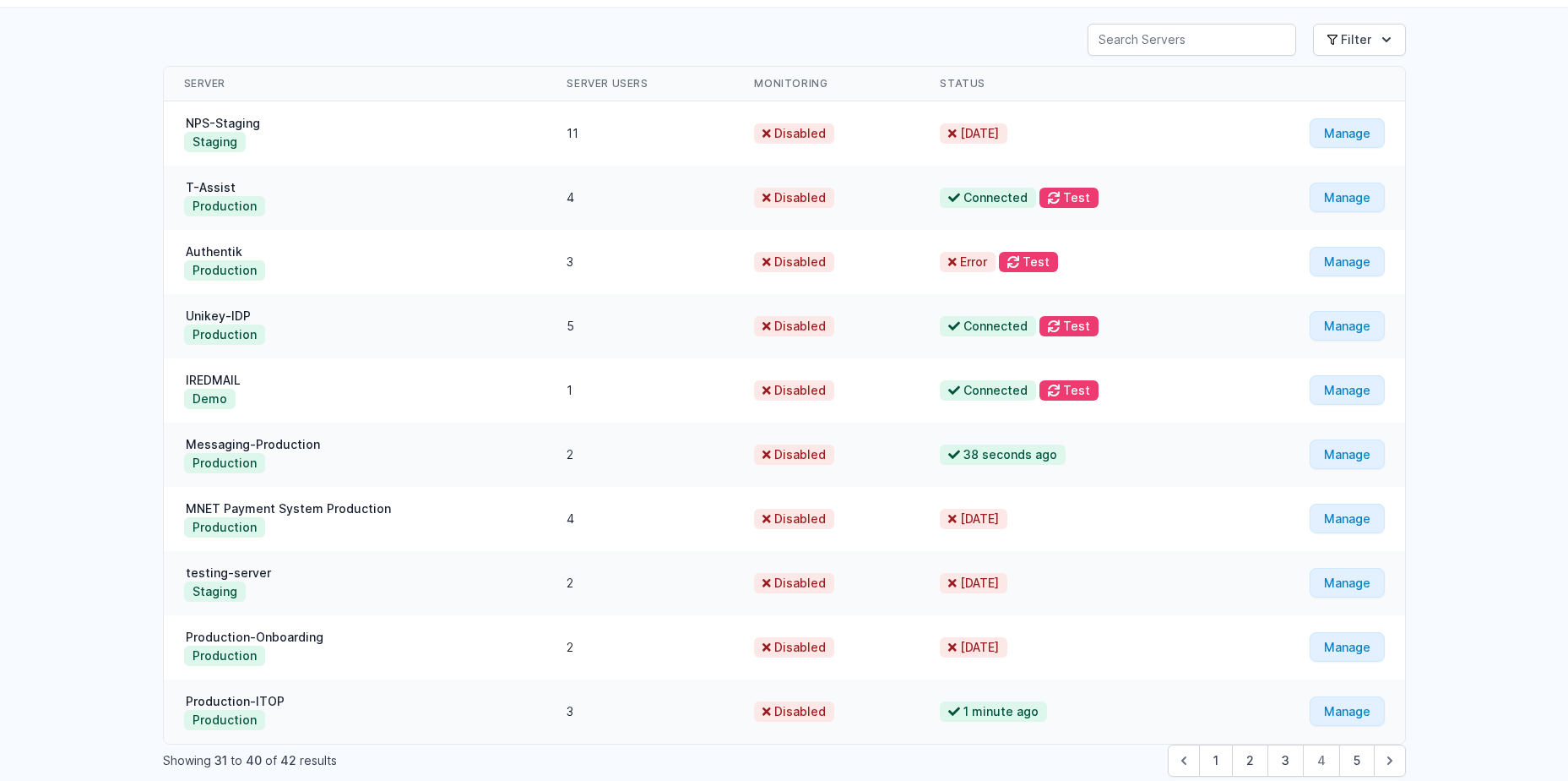
scroll to position [111, 0]
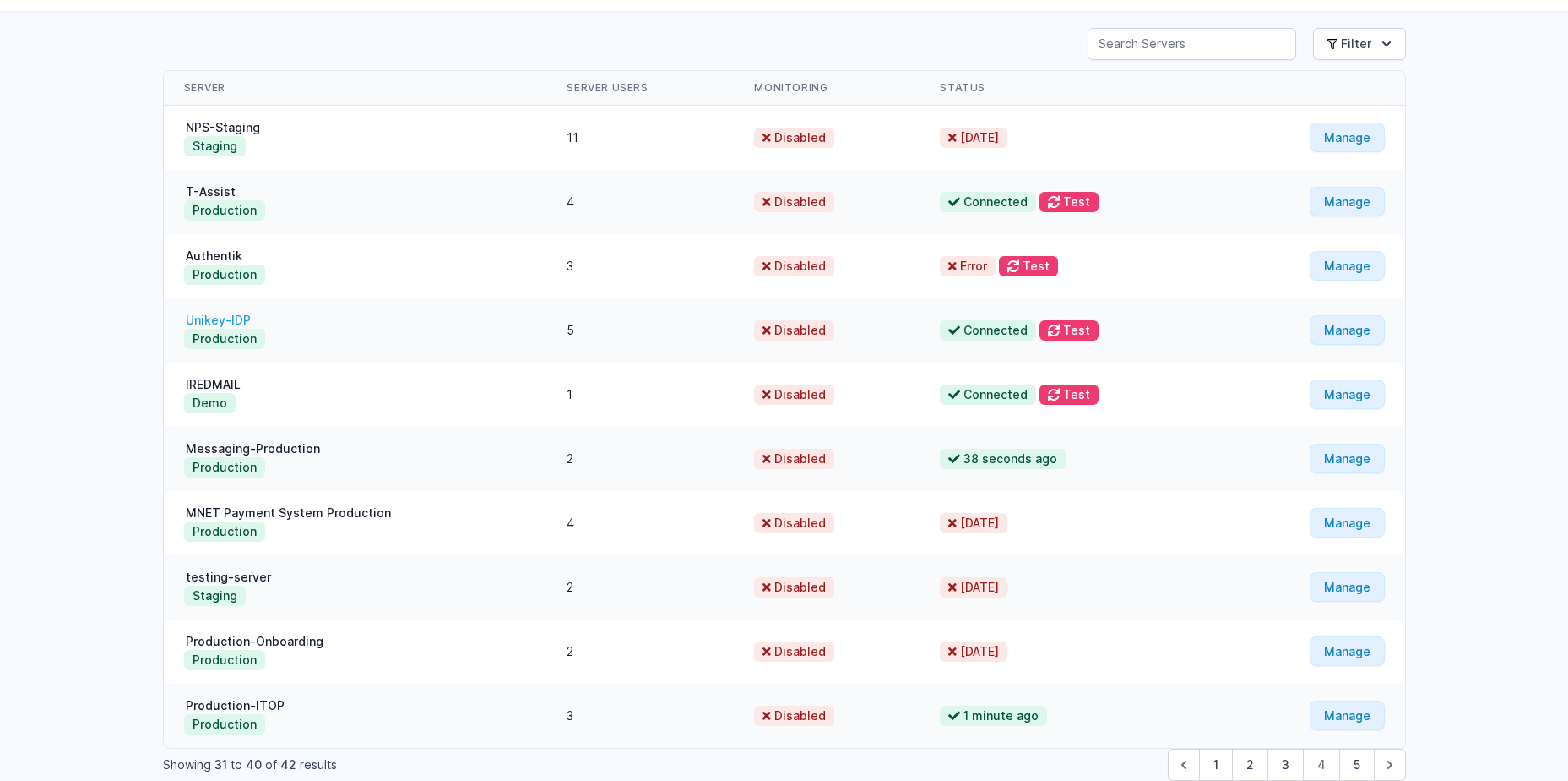
click at [238, 322] on link "Unikey-IDP" at bounding box center [218, 320] width 68 height 15
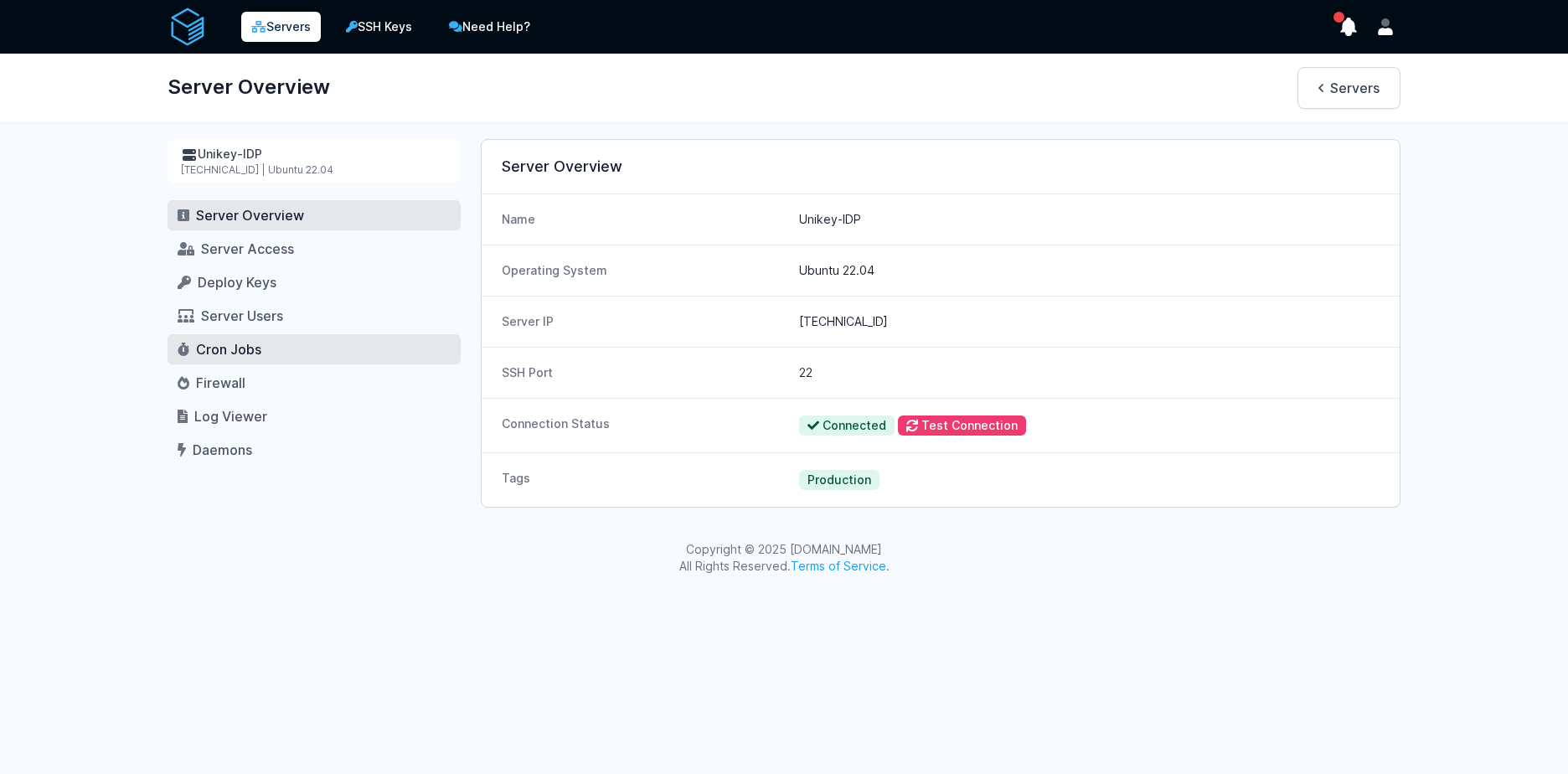
click at [225, 363] on link "Cron Jobs" at bounding box center [314, 348] width 293 height 30
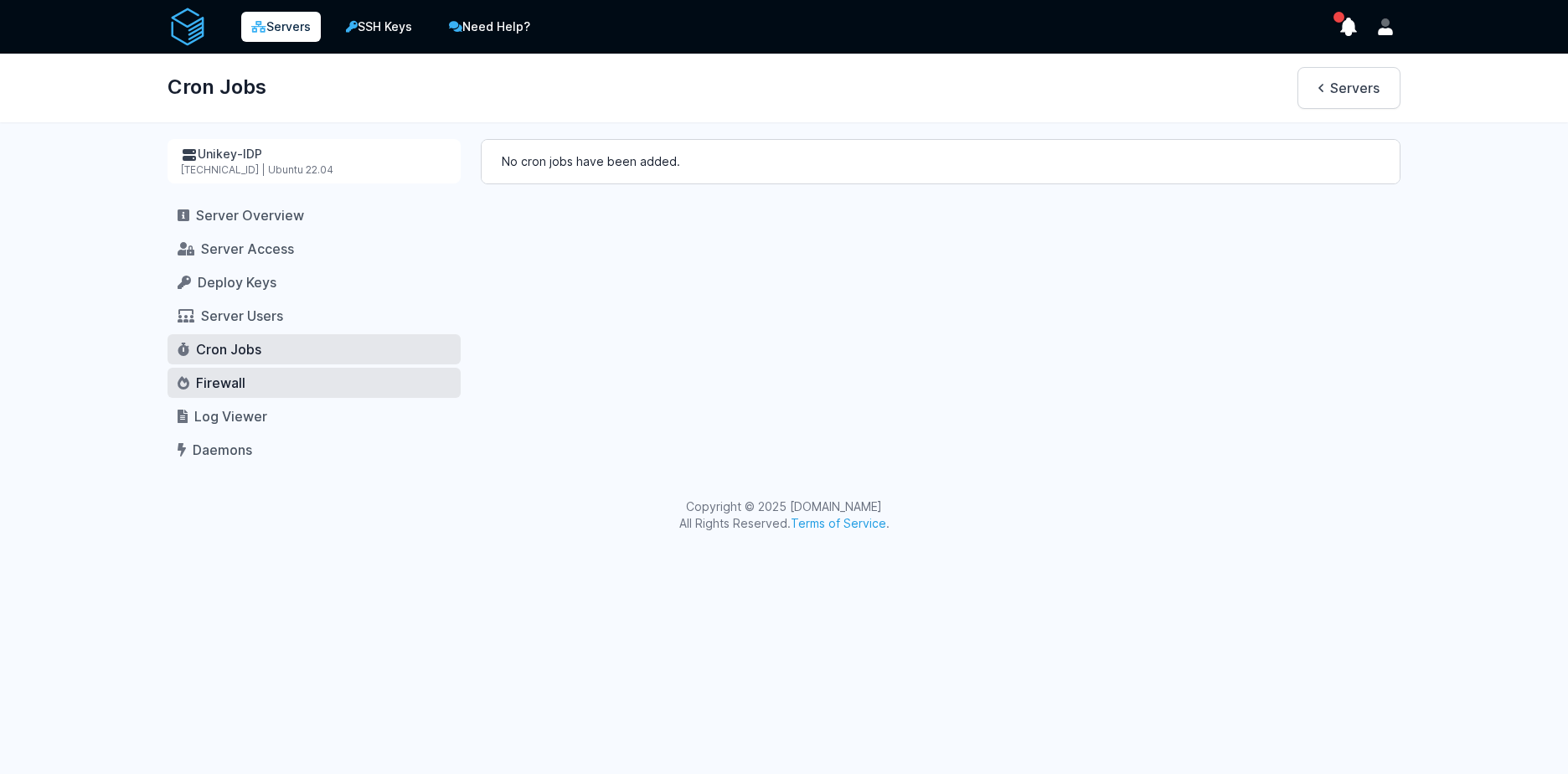
click at [228, 380] on span "Firewall" at bounding box center [221, 383] width 50 height 17
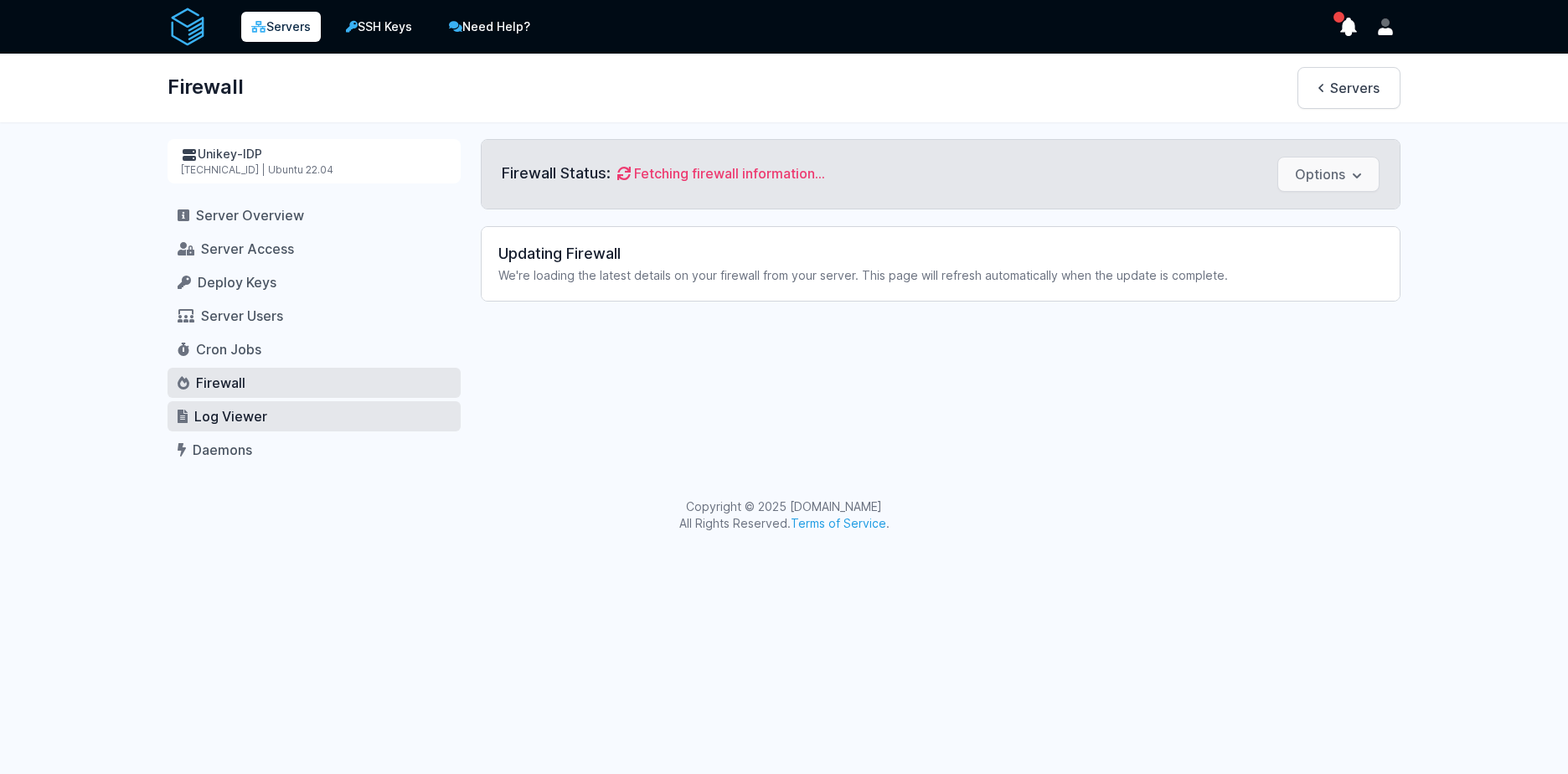
click at [239, 406] on link "Log Viewer" at bounding box center [314, 416] width 293 height 30
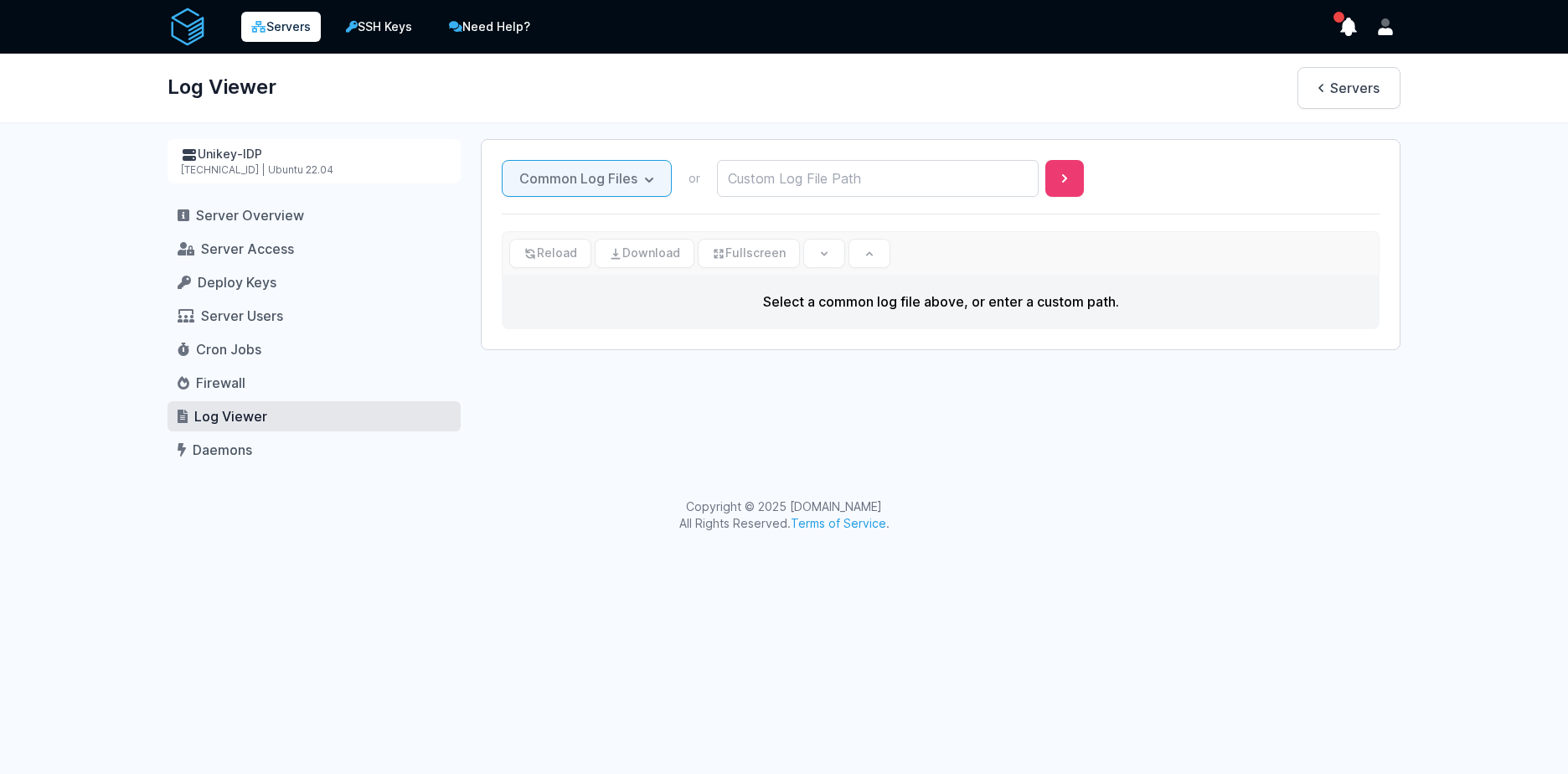
click at [629, 166] on button "Common Log Files" at bounding box center [587, 178] width 170 height 37
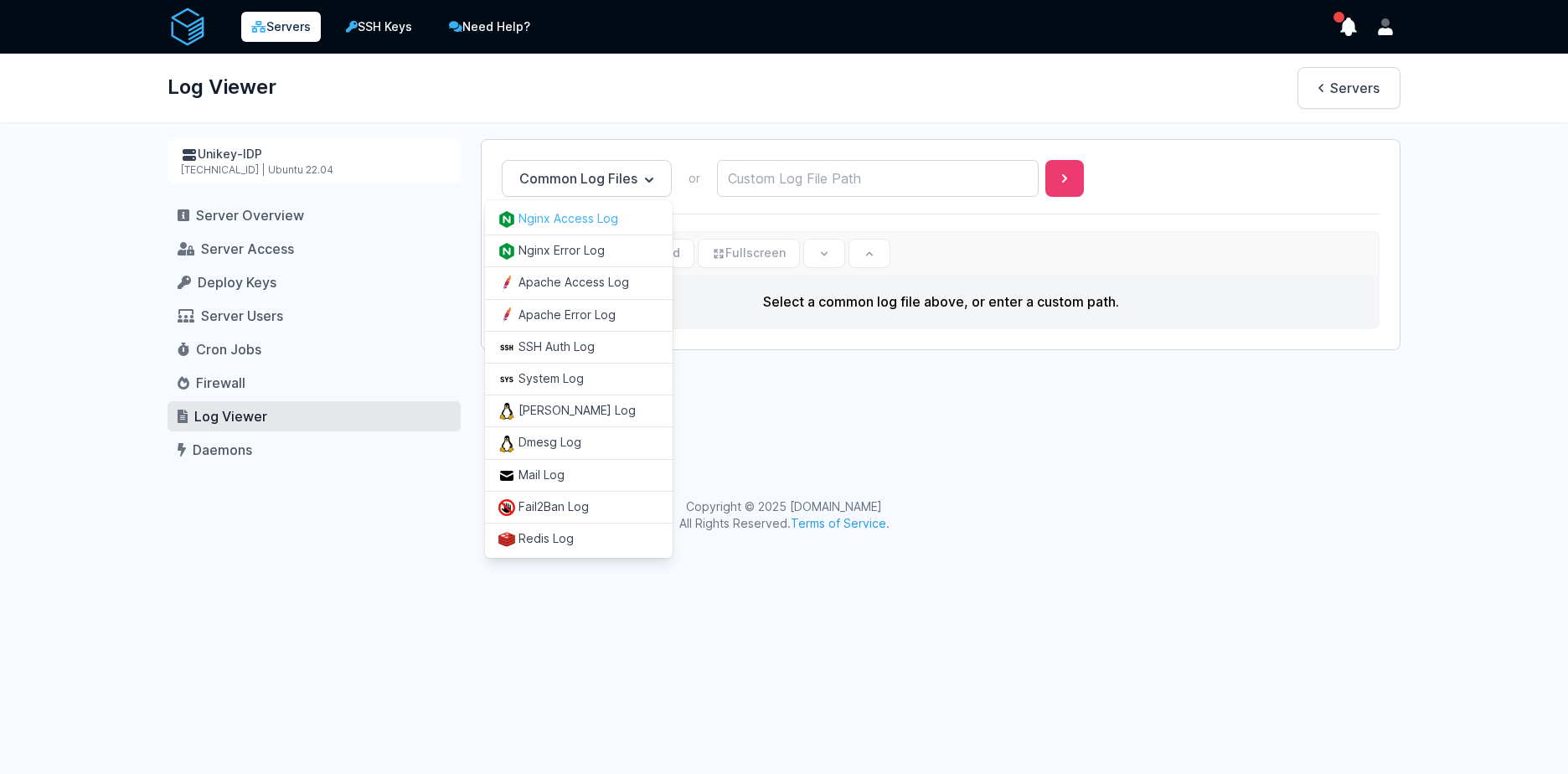
click at [578, 221] on button "Nginx Access Log" at bounding box center [578, 219] width 188 height 31
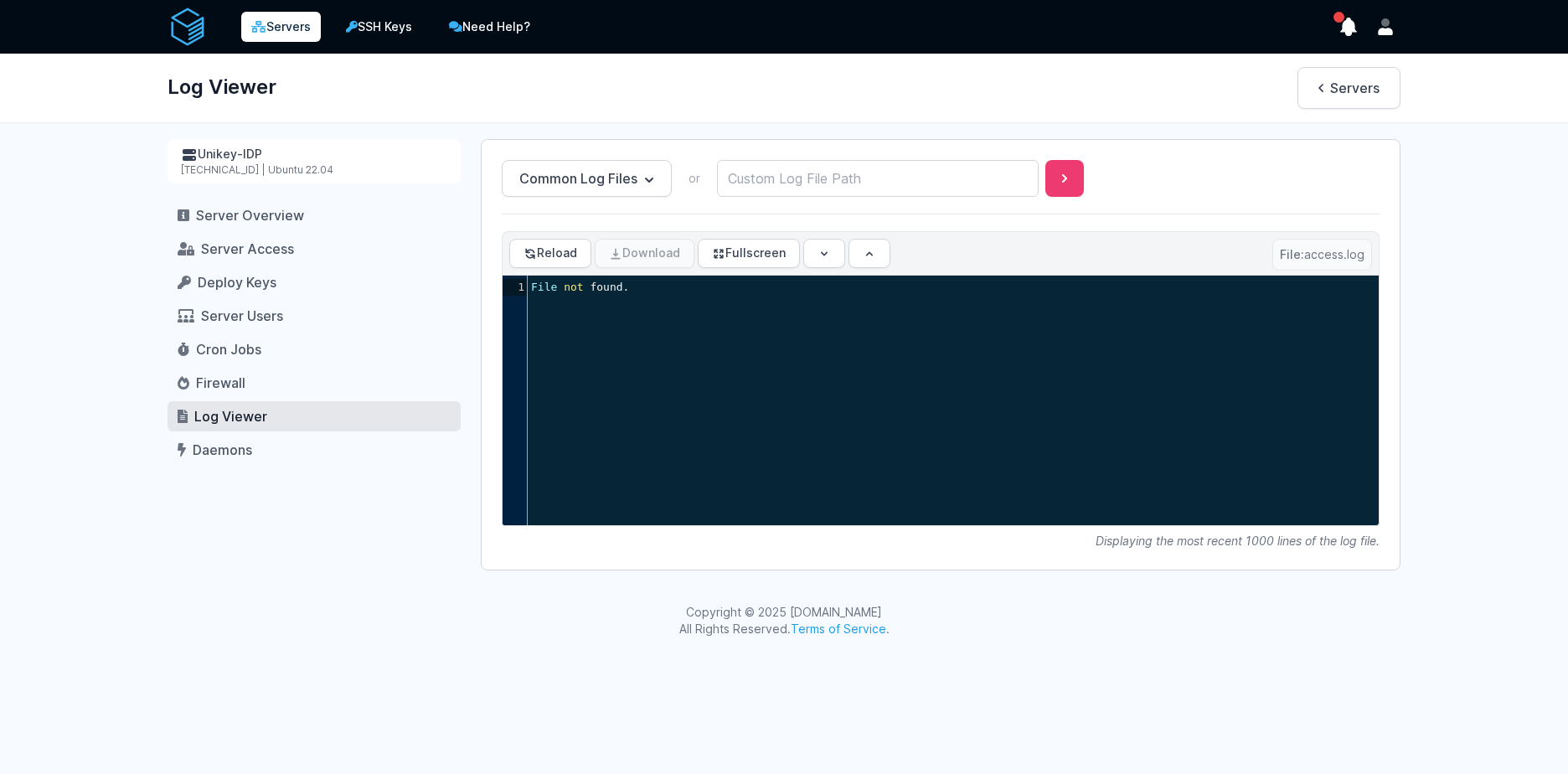
click at [1440, 159] on div "Servers SSH Keys Need Help? Show Notifications Notifications" at bounding box center [784, 327] width 1568 height 654
click at [1343, 21] on icon "show notifications" at bounding box center [1348, 27] width 23 height 23
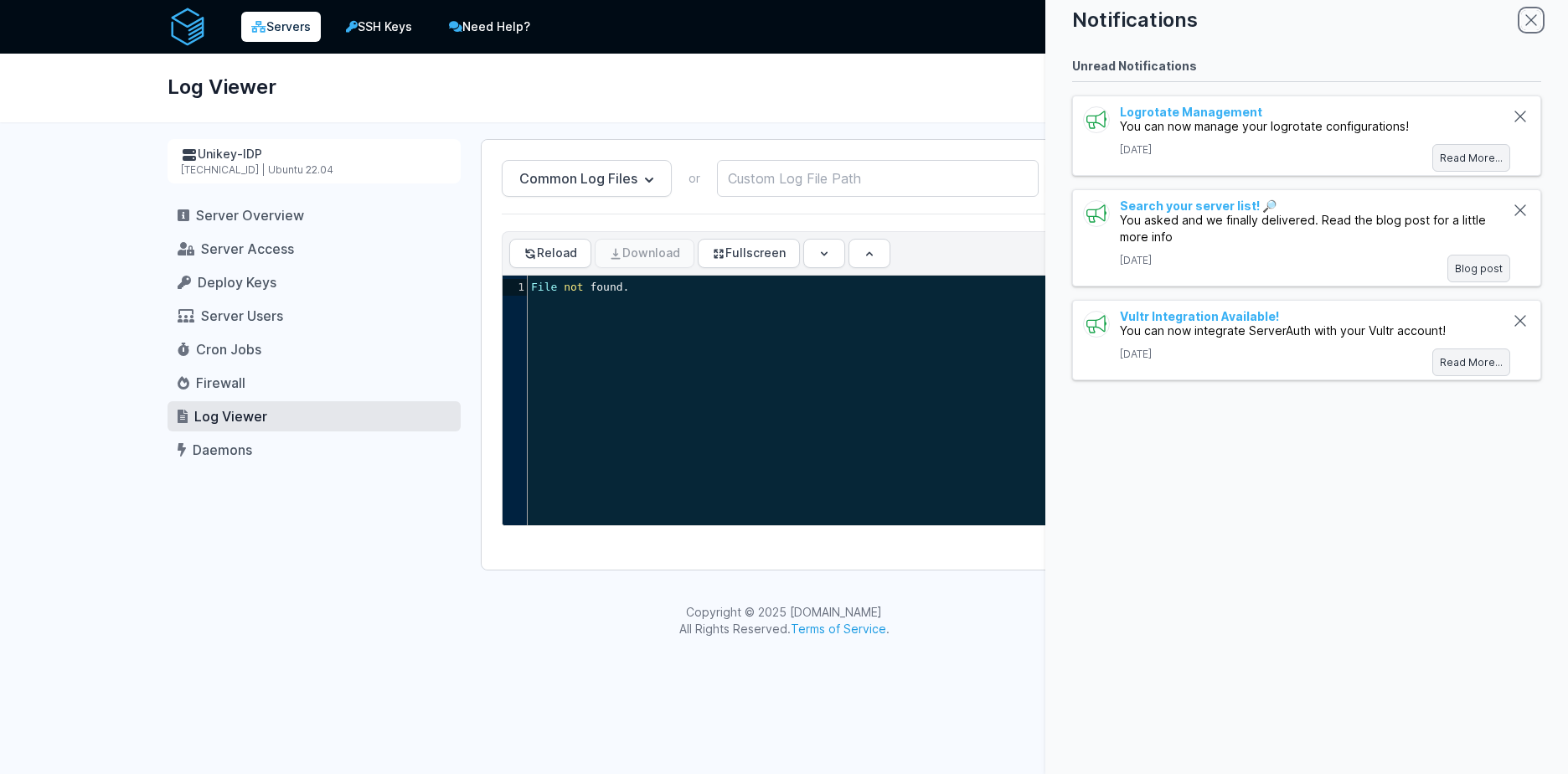
click at [1522, 18] on icon "close modal" at bounding box center [1530, 20] width 20 height 20
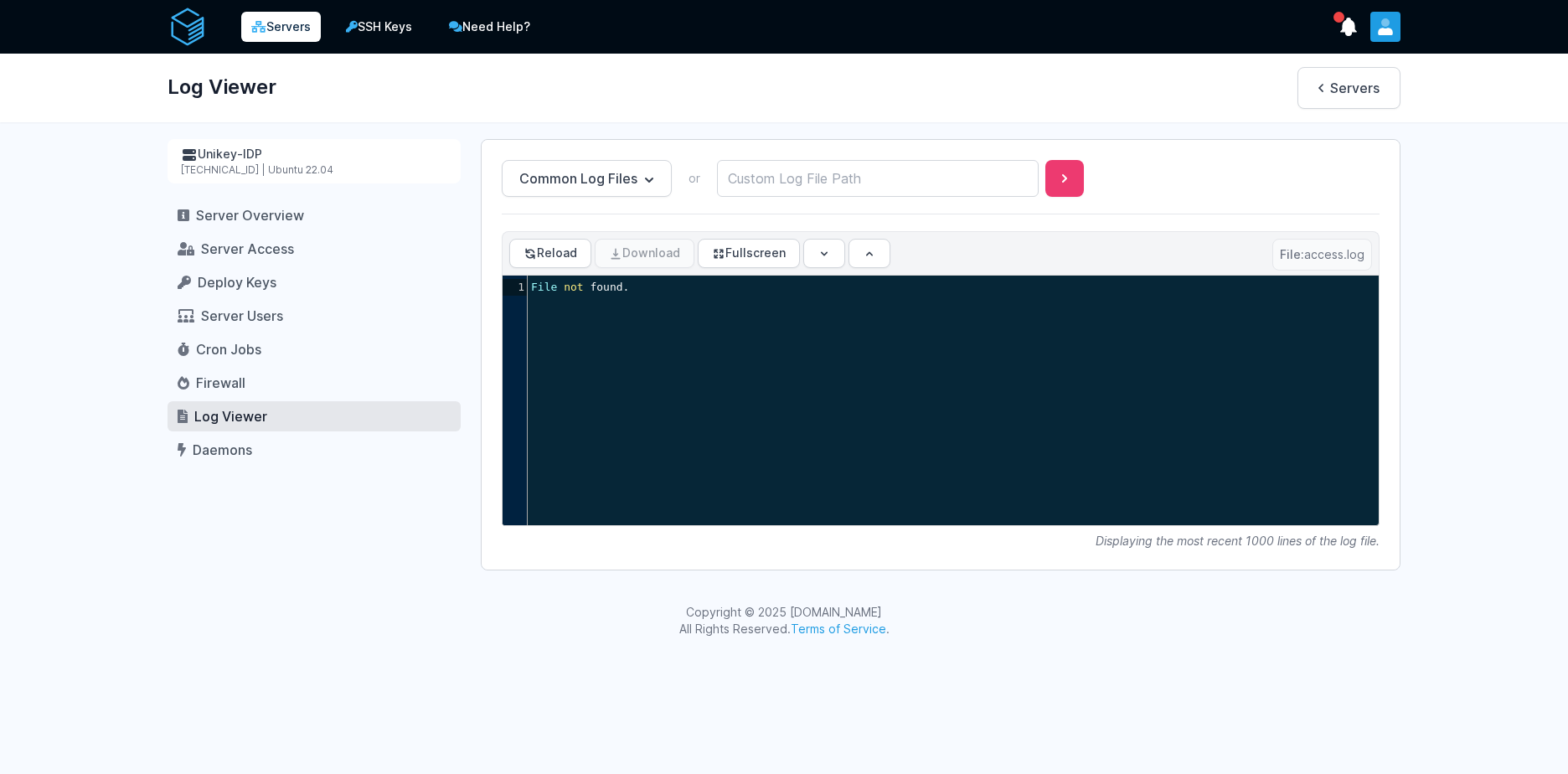
click at [1392, 29] on icon "User menu" at bounding box center [1386, 27] width 17 height 17
click at [1494, 533] on div "Servers SSH Keys Need Help? Show Notifications Notifications" at bounding box center [784, 327] width 1568 height 654
click at [204, 80] on h1 "Log Viewer" at bounding box center [222, 86] width 109 height 40
click at [271, 19] on link "Servers" at bounding box center [281, 27] width 80 height 30
